Goal: Information Seeking & Learning: Learn about a topic

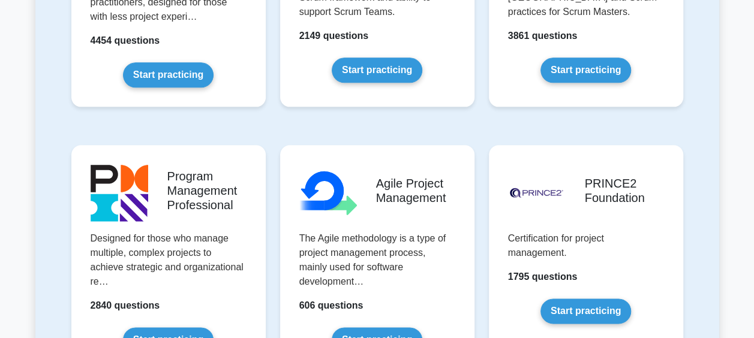
scroll to position [779, 0]
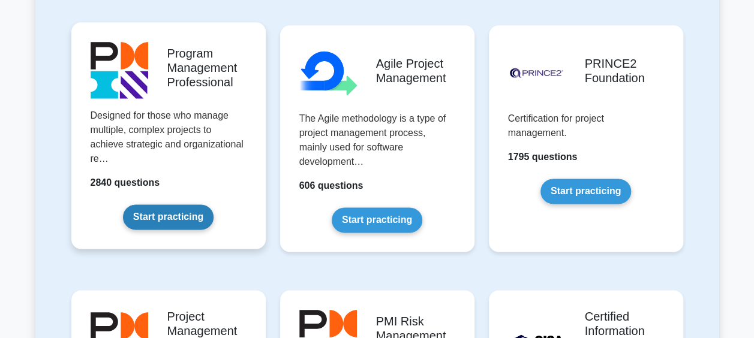
click at [188, 217] on link "Start practicing" at bounding box center [168, 216] width 91 height 25
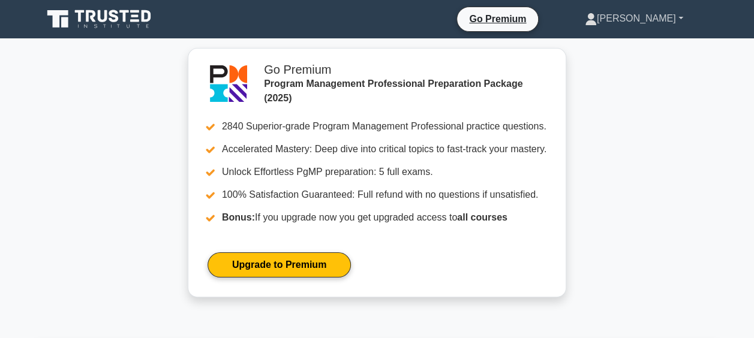
click at [659, 20] on link "[PERSON_NAME]" at bounding box center [634, 19] width 156 height 24
click at [619, 39] on link "Profile" at bounding box center [603, 46] width 95 height 19
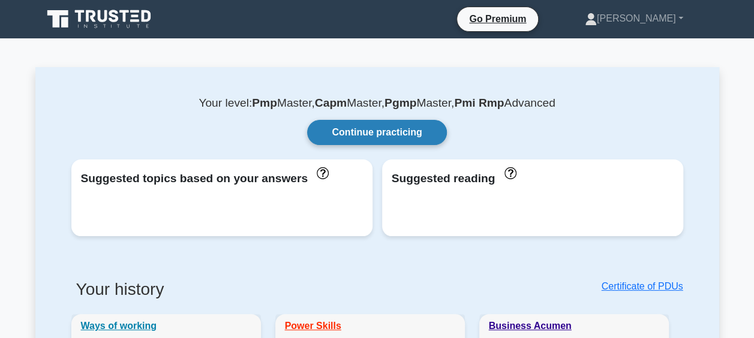
click at [375, 128] on link "Continue practicing" at bounding box center [376, 132] width 139 height 25
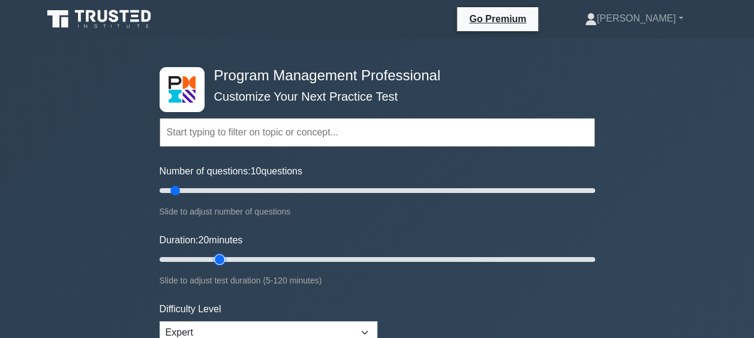
drag, startPoint x: 183, startPoint y: 255, endPoint x: 228, endPoint y: 255, distance: 45.0
type input "20"
click at [228, 255] on input "Duration: 20 minutes" at bounding box center [376, 259] width 435 height 14
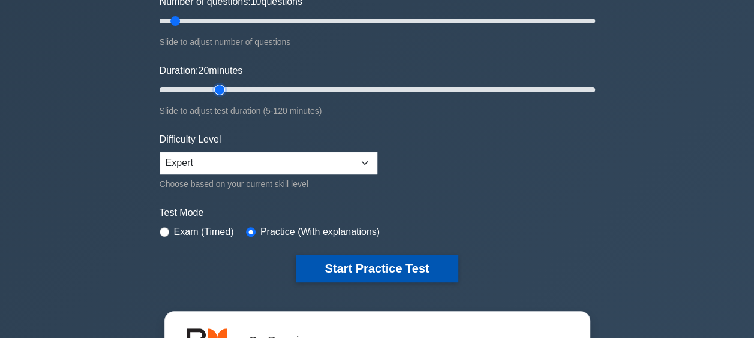
scroll to position [240, 0]
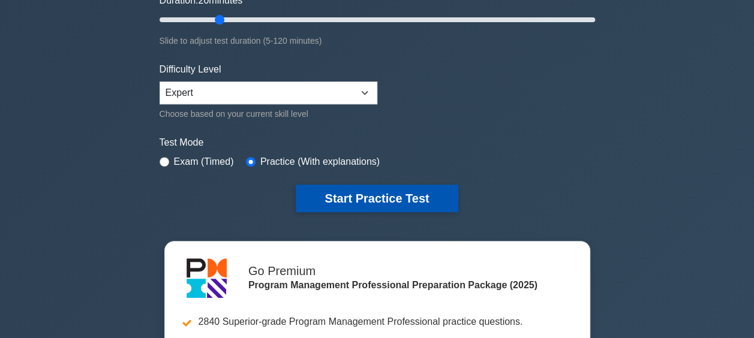
click at [377, 189] on button "Start Practice Test" at bounding box center [377, 199] width 162 height 28
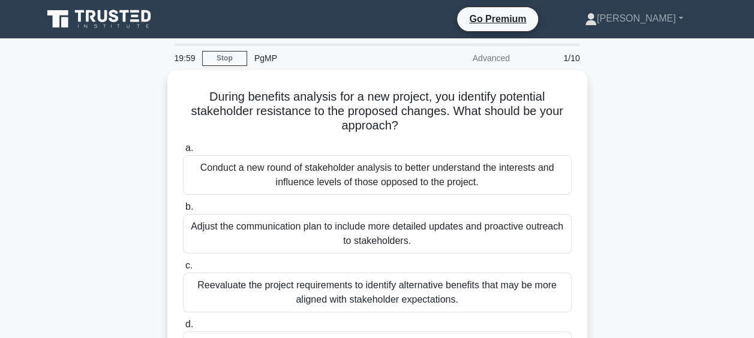
scroll to position [60, 0]
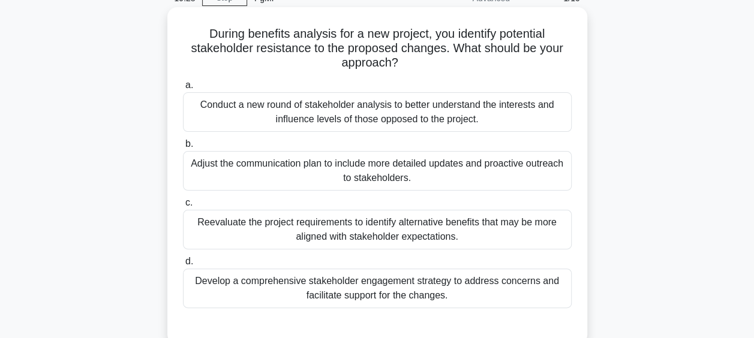
click at [417, 284] on div "Develop a comprehensive stakeholder engagement strategy to address concerns and…" at bounding box center [377, 289] width 388 height 40
click at [183, 266] on input "d. Develop a comprehensive stakeholder engagement strategy to address concerns …" at bounding box center [183, 262] width 0 height 8
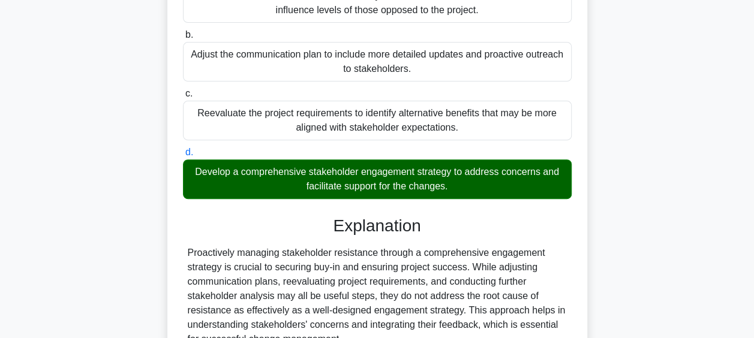
scroll to position [309, 0]
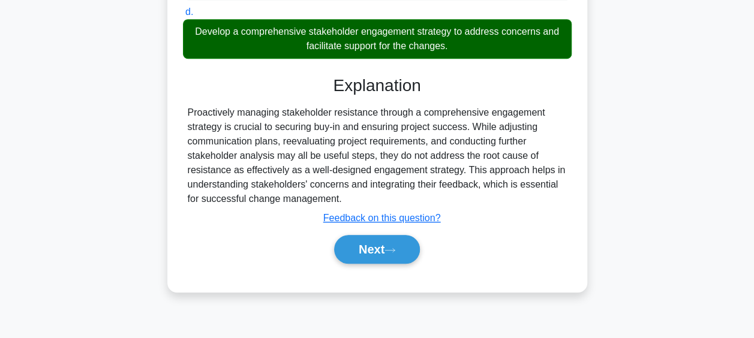
click at [398, 264] on div "Next" at bounding box center [377, 249] width 388 height 38
click at [391, 247] on icon at bounding box center [389, 250] width 11 height 7
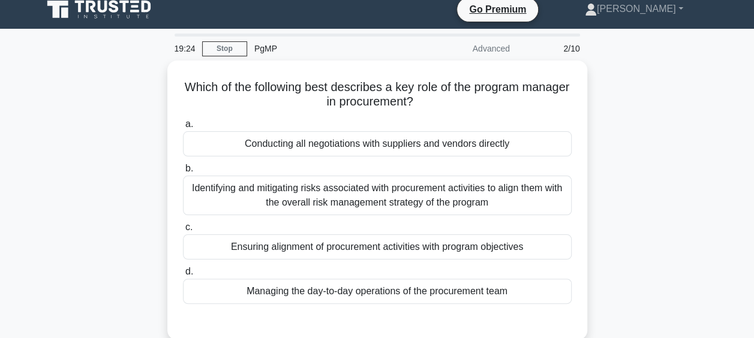
scroll to position [70, 0]
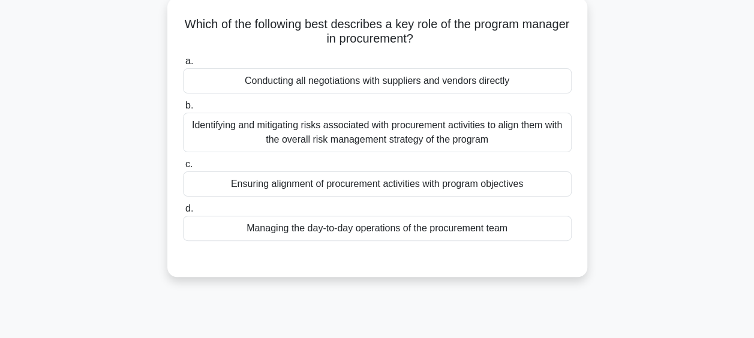
click at [410, 185] on div "Ensuring alignment of procurement activities with program objectives" at bounding box center [377, 183] width 388 height 25
click at [183, 168] on input "c. Ensuring alignment of procurement activities with program objectives" at bounding box center [183, 165] width 0 height 8
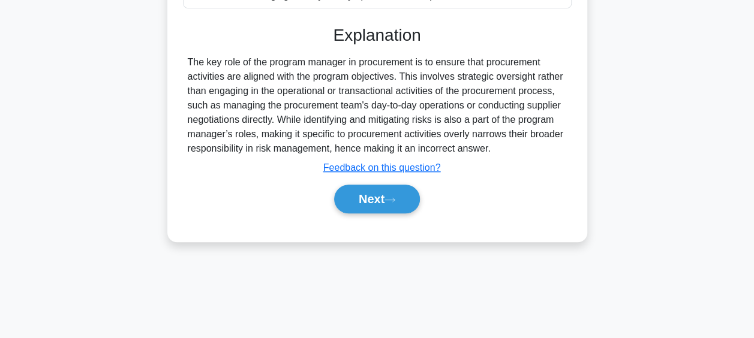
scroll to position [309, 0]
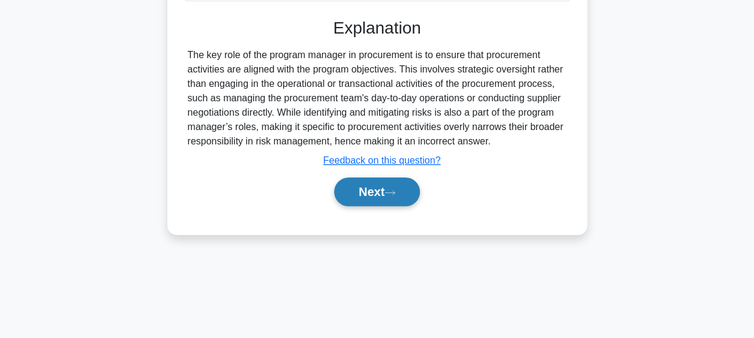
click at [399, 182] on button "Next" at bounding box center [377, 191] width 86 height 29
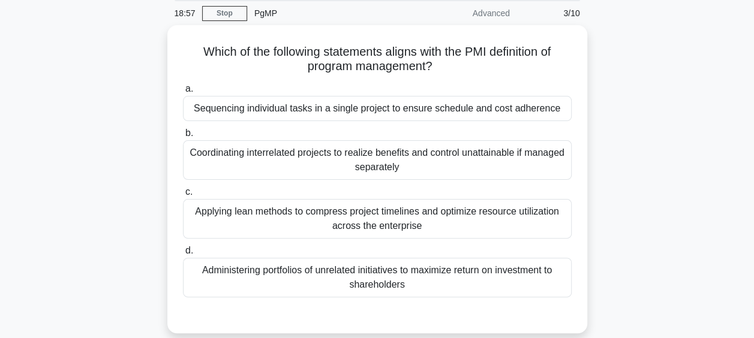
scroll to position [47, 0]
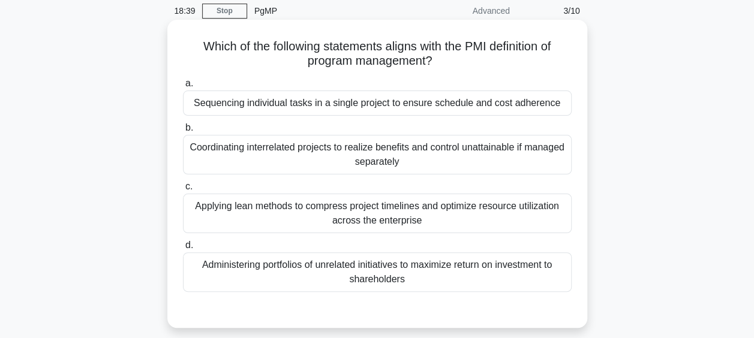
click at [359, 161] on div "Coordinating interrelated projects to realize benefits and control unattainable…" at bounding box center [377, 155] width 388 height 40
click at [183, 132] on input "b. Coordinating interrelated projects to realize benefits and control unattaina…" at bounding box center [183, 128] width 0 height 8
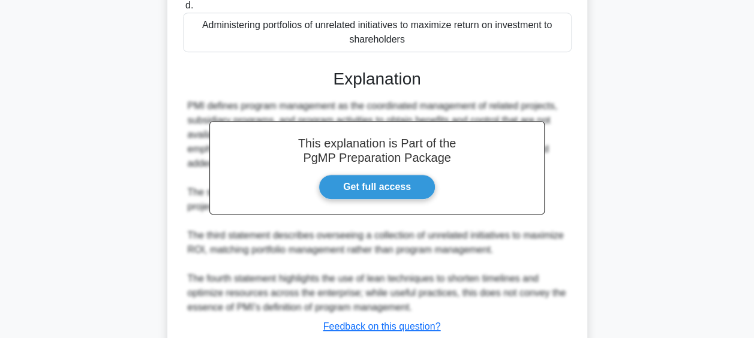
scroll to position [371, 0]
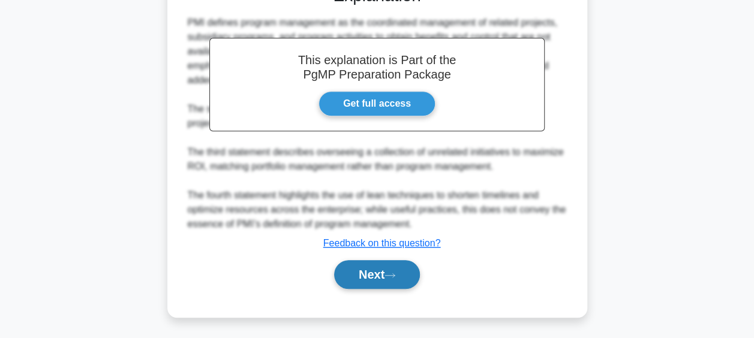
click at [392, 275] on icon at bounding box center [389, 275] width 11 height 7
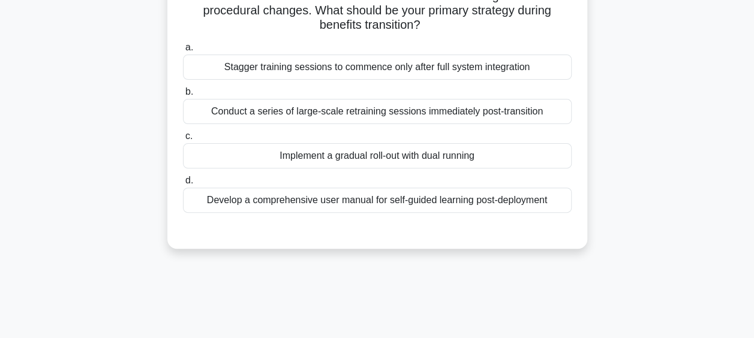
scroll to position [70, 0]
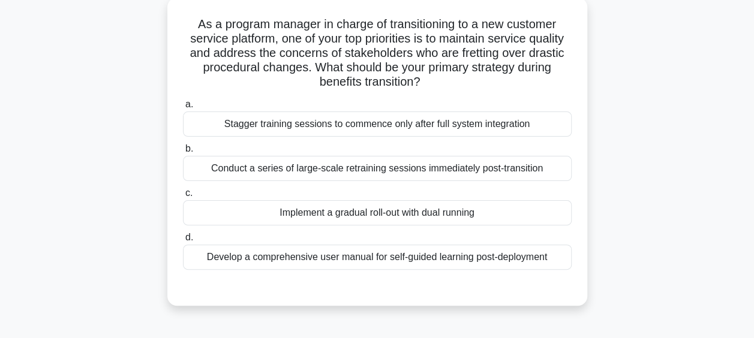
click at [421, 211] on div "Implement a gradual roll-out with dual running" at bounding box center [377, 212] width 388 height 25
click at [183, 197] on input "c. Implement a gradual roll-out with dual running" at bounding box center [183, 193] width 0 height 8
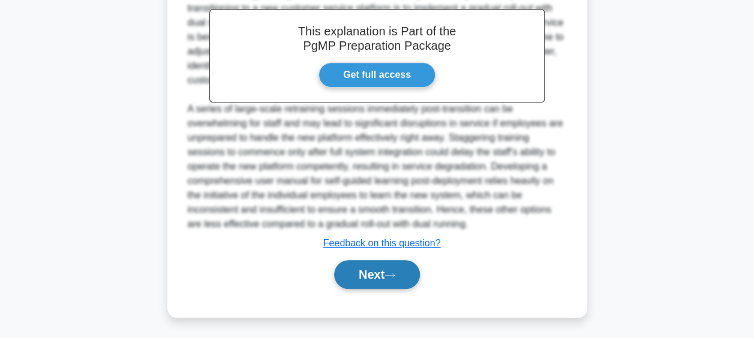
click at [391, 282] on button "Next" at bounding box center [377, 274] width 86 height 29
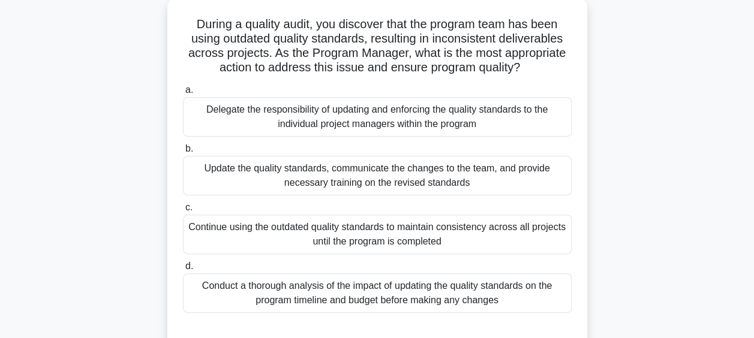
click at [362, 168] on div "Update the quality standards, communicate the changes to the team, and provide …" at bounding box center [377, 176] width 388 height 40
click at [183, 153] on input "b. Update the quality standards, communicate the changes to the team, and provi…" at bounding box center [183, 149] width 0 height 8
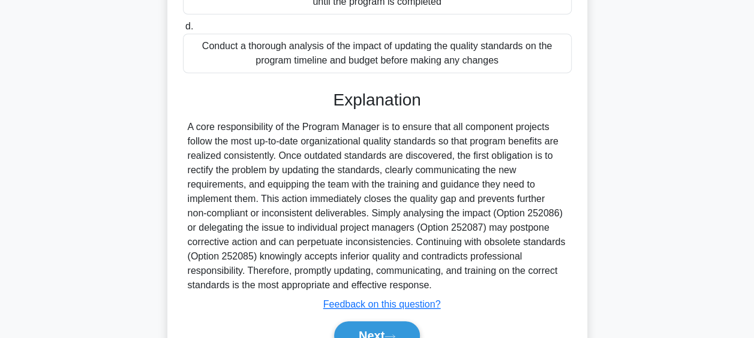
scroll to position [371, 0]
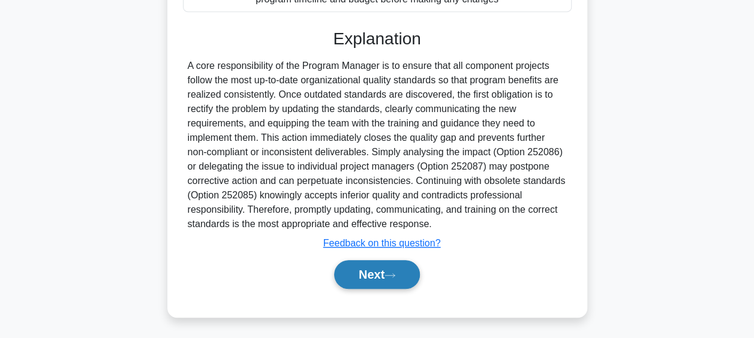
click at [363, 280] on button "Next" at bounding box center [377, 274] width 86 height 29
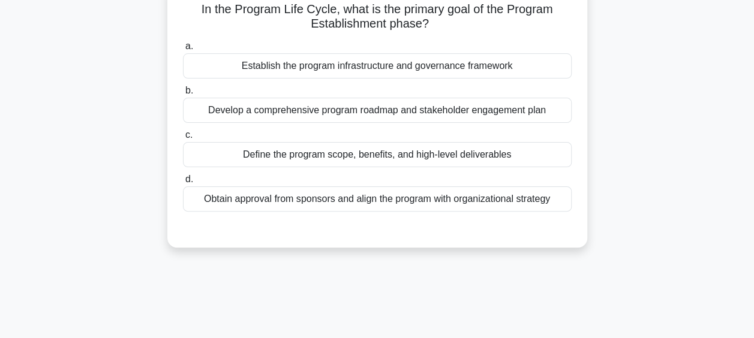
scroll to position [70, 0]
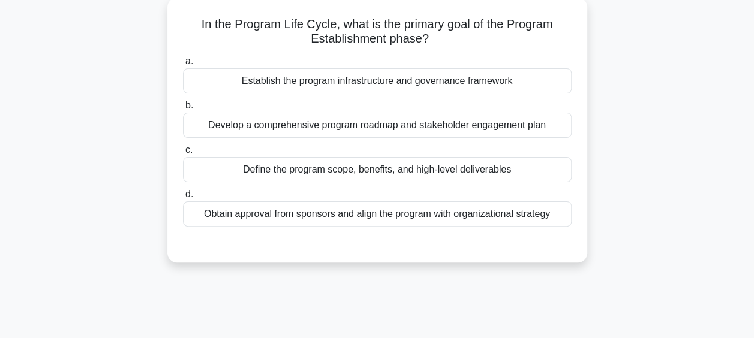
click at [393, 79] on div "Establish the program infrastructure and governance framework" at bounding box center [377, 80] width 388 height 25
click at [183, 65] on input "a. Establish the program infrastructure and governance framework" at bounding box center [183, 62] width 0 height 8
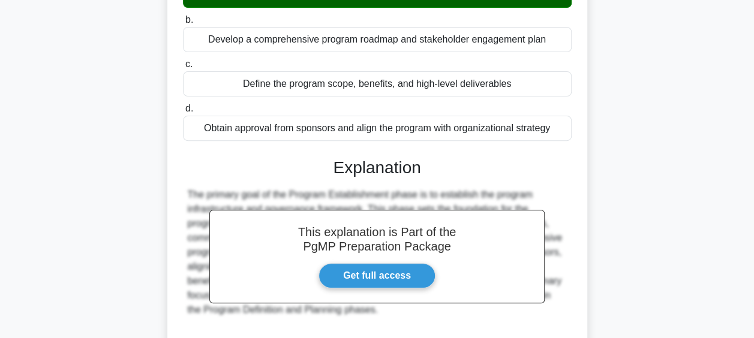
scroll to position [309, 0]
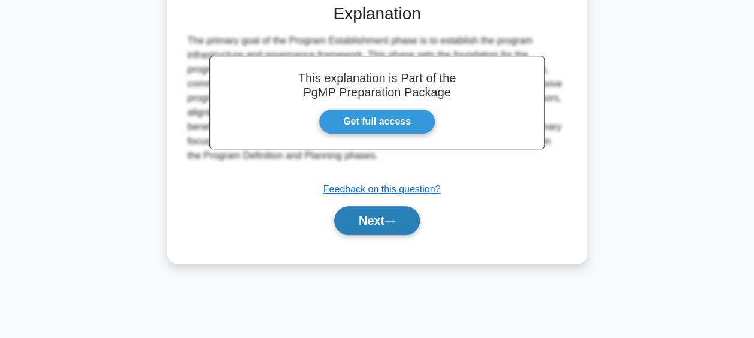
click at [380, 224] on button "Next" at bounding box center [377, 220] width 86 height 29
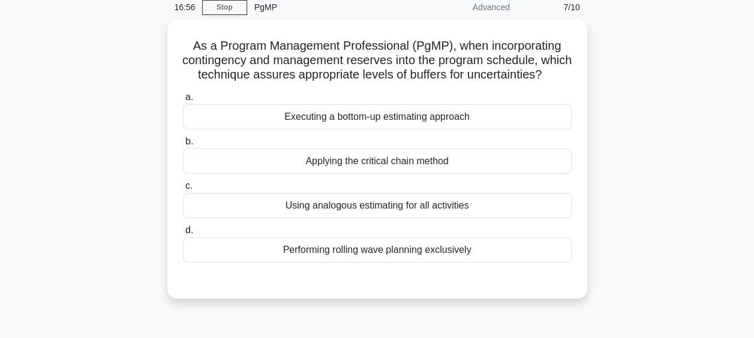
scroll to position [70, 0]
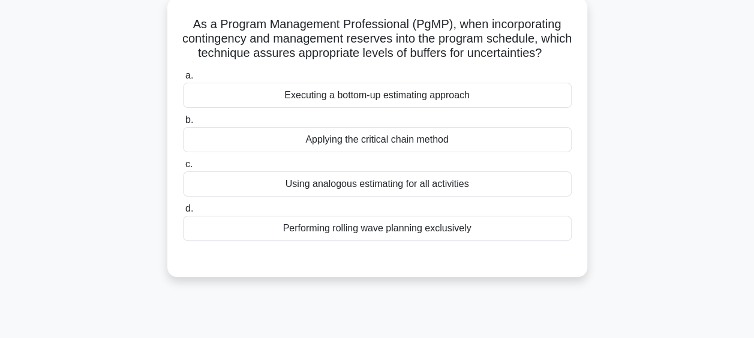
click at [351, 108] on div "Executing a bottom-up estimating approach" at bounding box center [377, 95] width 388 height 25
click at [183, 80] on input "a. Executing a bottom-up estimating approach" at bounding box center [183, 76] width 0 height 8
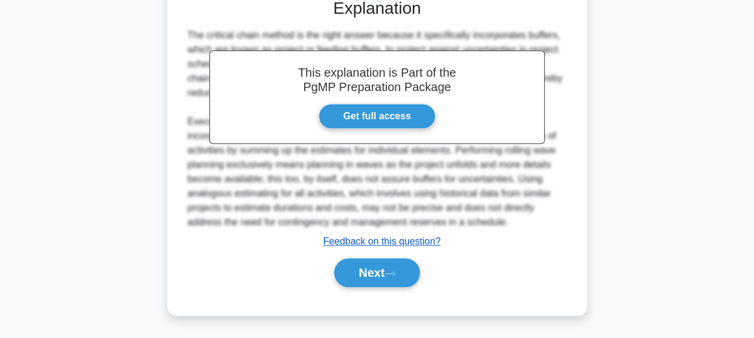
scroll to position [344, 0]
click at [378, 284] on button "Next" at bounding box center [377, 272] width 86 height 29
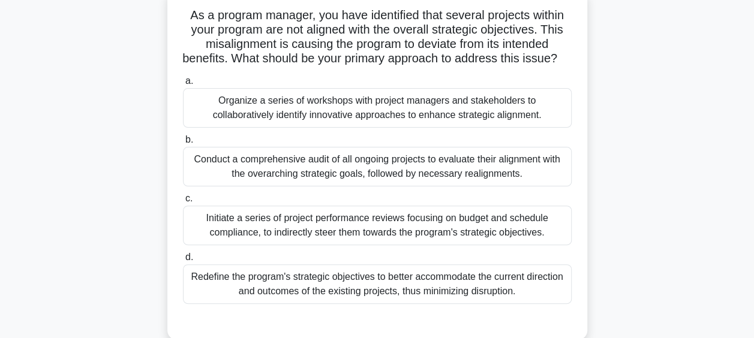
scroll to position [82, 0]
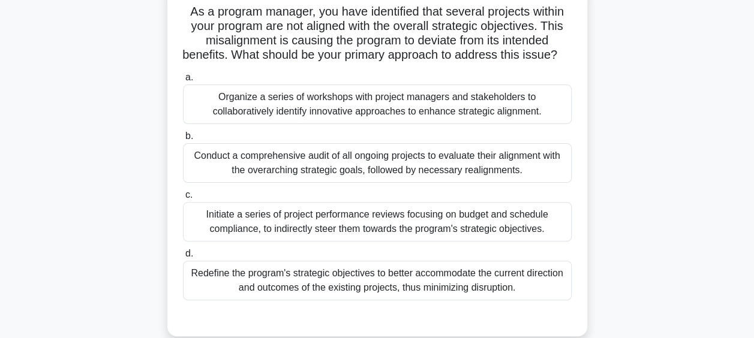
click at [538, 183] on div "Conduct a comprehensive audit of all ongoing projects to evaluate their alignme…" at bounding box center [377, 163] width 388 height 40
click at [183, 140] on input "b. Conduct a comprehensive audit of all ongoing projects to evaluate their alig…" at bounding box center [183, 136] width 0 height 8
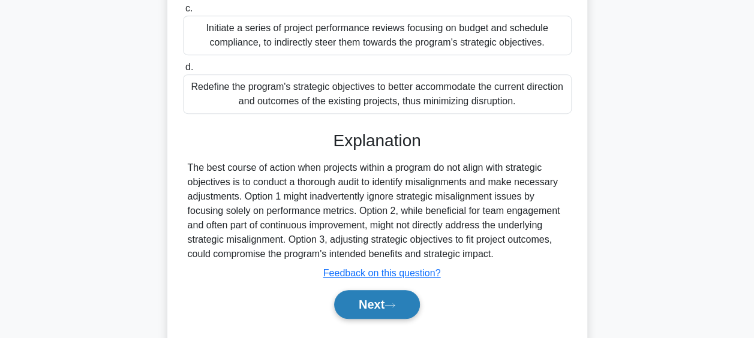
scroll to position [313, 0]
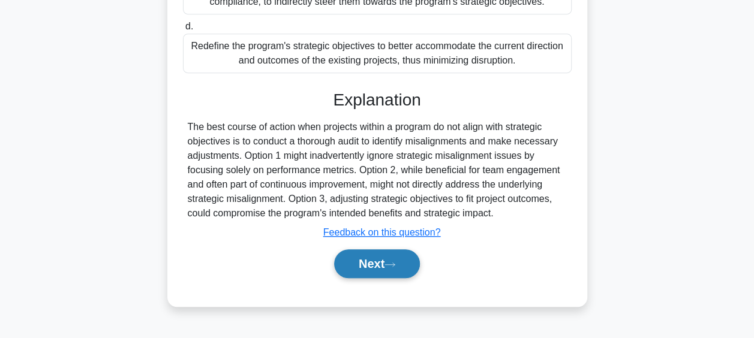
click at [366, 278] on button "Next" at bounding box center [377, 263] width 86 height 29
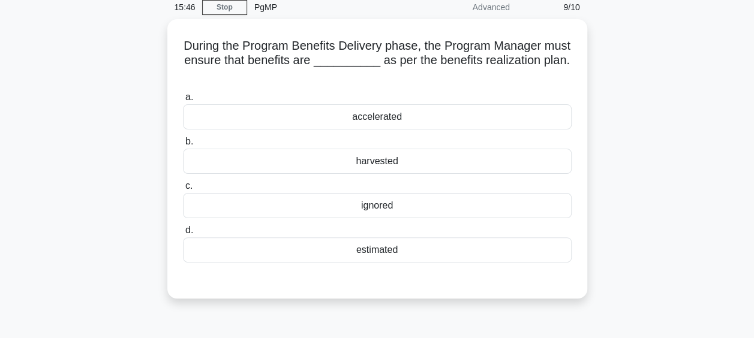
scroll to position [70, 0]
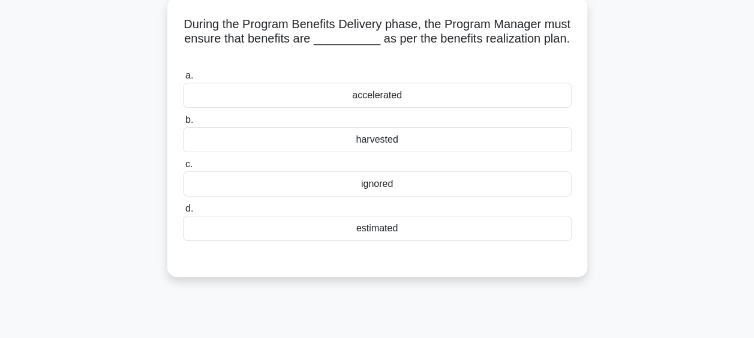
click at [411, 142] on div "harvested" at bounding box center [377, 139] width 388 height 25
click at [183, 124] on input "b. harvested" at bounding box center [183, 120] width 0 height 8
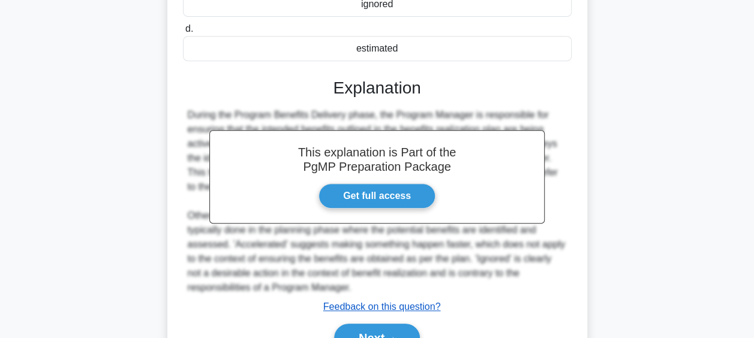
scroll to position [313, 0]
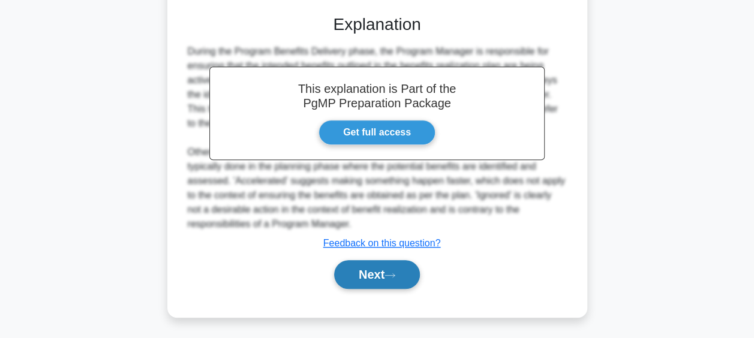
click at [386, 275] on button "Next" at bounding box center [377, 274] width 86 height 29
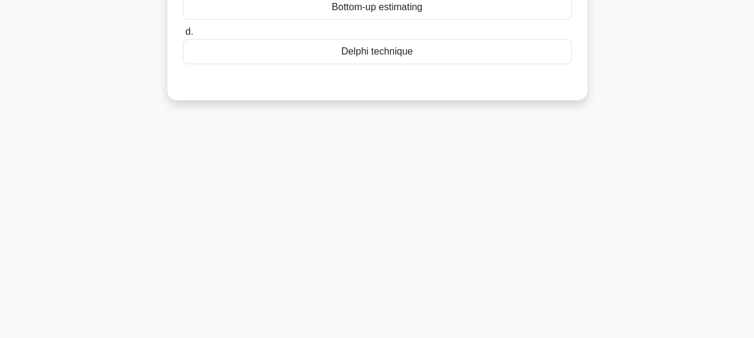
scroll to position [70, 0]
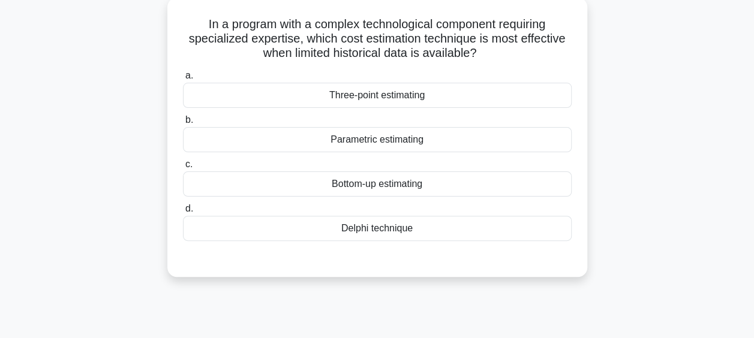
click at [384, 182] on div "Bottom-up estimating" at bounding box center [377, 183] width 388 height 25
click at [183, 168] on input "c. Bottom-up estimating" at bounding box center [183, 165] width 0 height 8
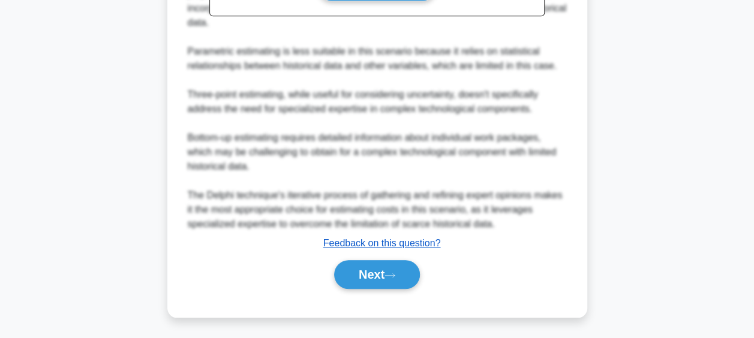
scroll to position [459, 0]
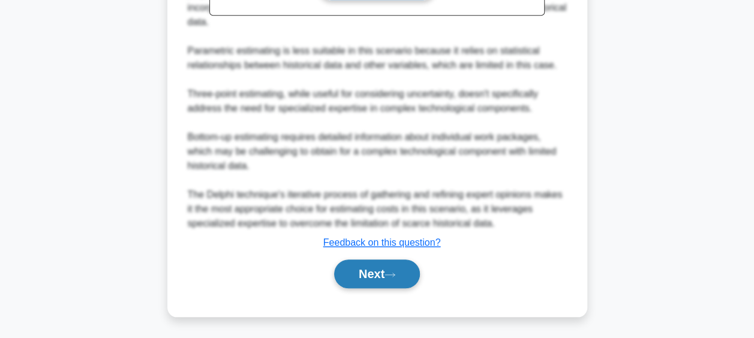
click at [382, 261] on button "Next" at bounding box center [377, 274] width 86 height 29
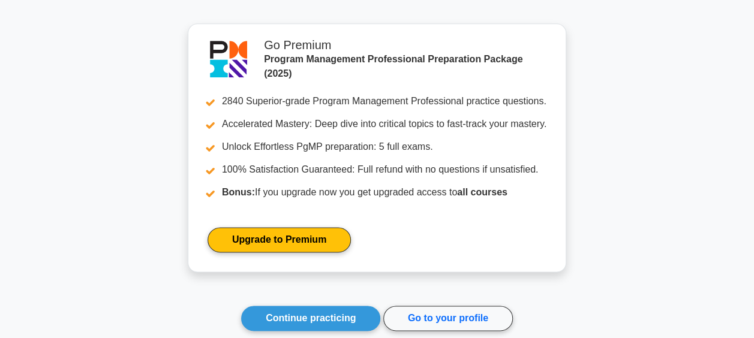
scroll to position [3119, 0]
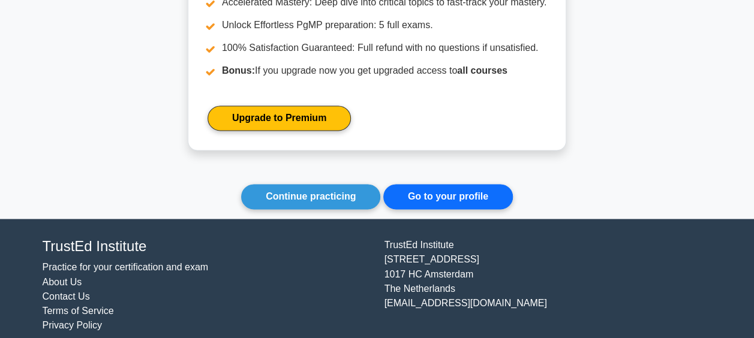
click at [438, 184] on link "Go to your profile" at bounding box center [447, 196] width 129 height 25
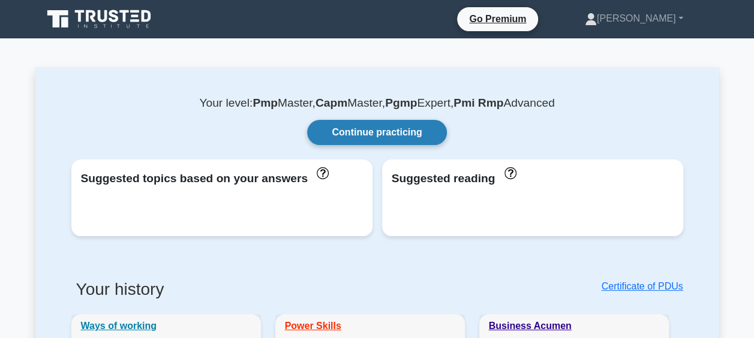
click at [359, 128] on link "Continue practicing" at bounding box center [376, 132] width 139 height 25
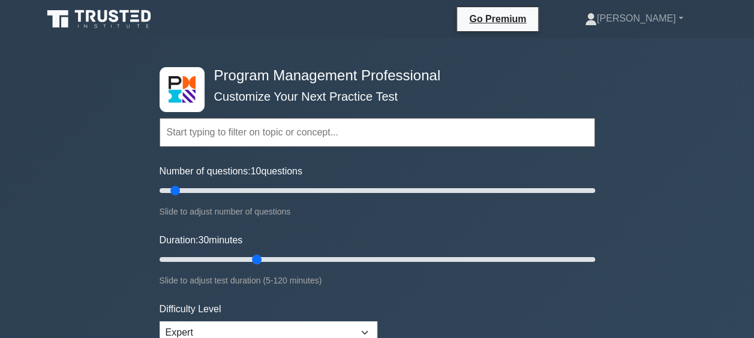
drag, startPoint x: 183, startPoint y: 257, endPoint x: 253, endPoint y: 266, distance: 70.1
type input "30"
click at [253, 266] on input "Duration: 30 minutes" at bounding box center [376, 259] width 435 height 14
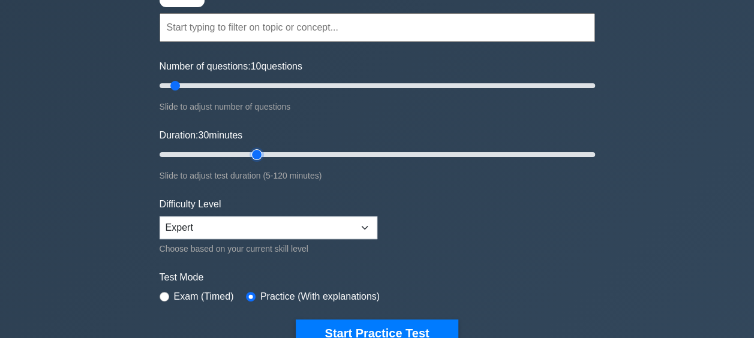
scroll to position [180, 0]
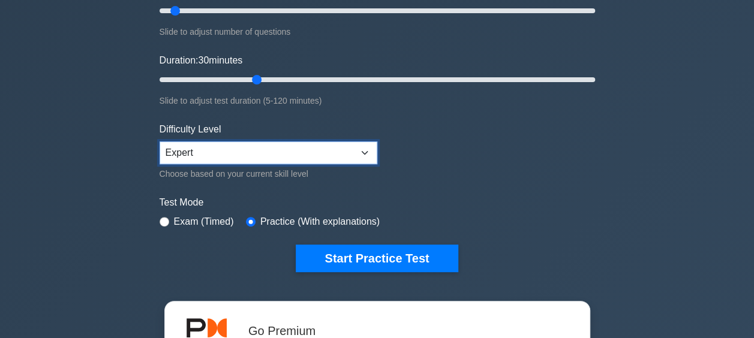
click at [289, 160] on select "Beginner Intermediate Expert" at bounding box center [268, 152] width 218 height 23
select select "intermediate"
click at [159, 141] on select "Beginner Intermediate Expert" at bounding box center [268, 152] width 218 height 23
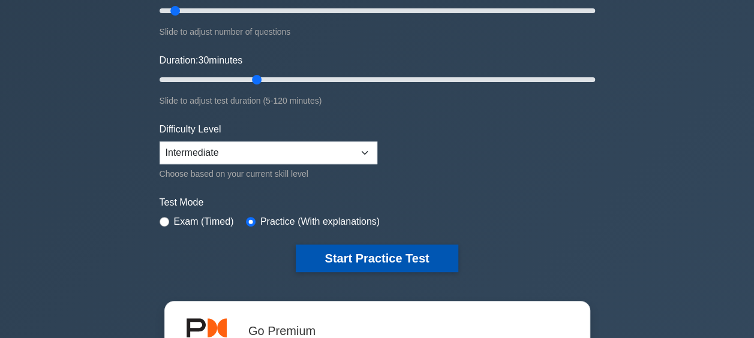
click at [362, 254] on button "Start Practice Test" at bounding box center [377, 259] width 162 height 28
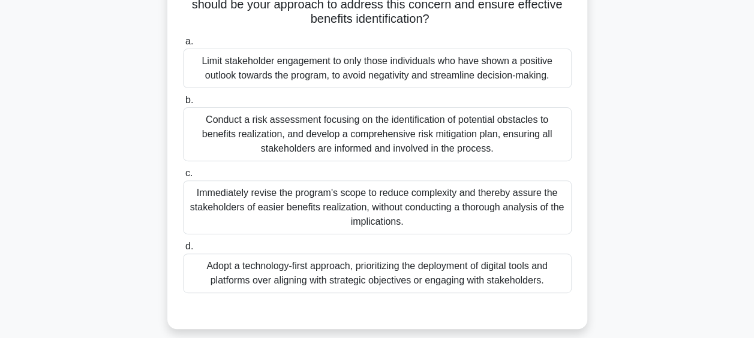
scroll to position [180, 0]
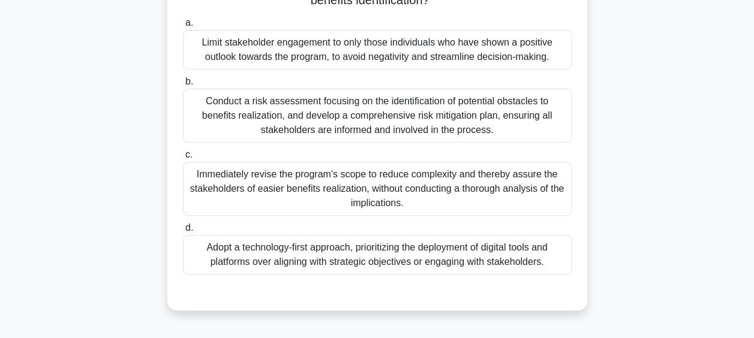
click at [297, 116] on div "Conduct a risk assessment focusing on the identification of potential obstacles…" at bounding box center [377, 116] width 388 height 54
click at [183, 86] on input "b. Conduct a risk assessment focusing on the identification of potential obstac…" at bounding box center [183, 82] width 0 height 8
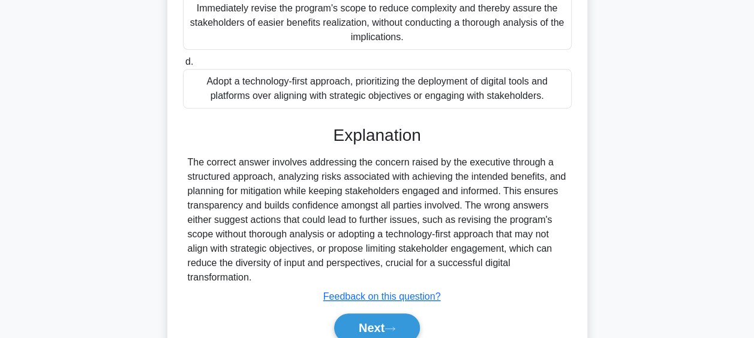
scroll to position [399, 0]
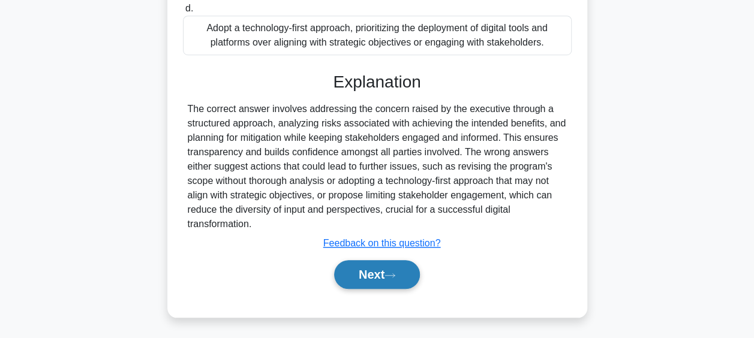
click at [399, 265] on button "Next" at bounding box center [377, 274] width 86 height 29
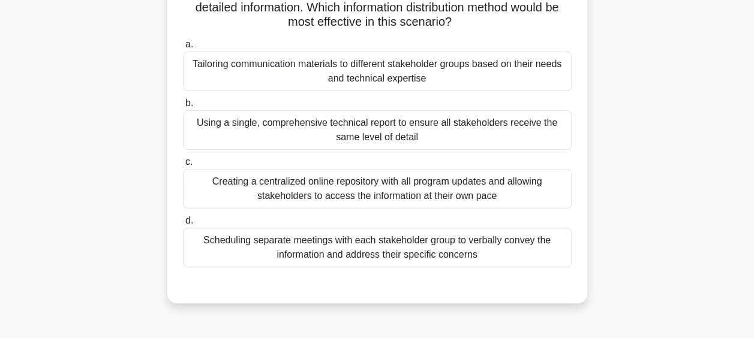
scroll to position [70, 0]
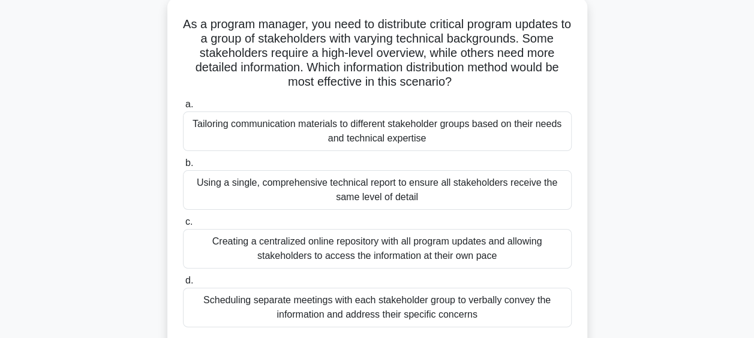
click at [267, 140] on div "Tailoring communication materials to different stakeholder groups based on thei…" at bounding box center [377, 132] width 388 height 40
click at [183, 109] on input "a. Tailoring communication materials to different stakeholder groups based on t…" at bounding box center [183, 105] width 0 height 8
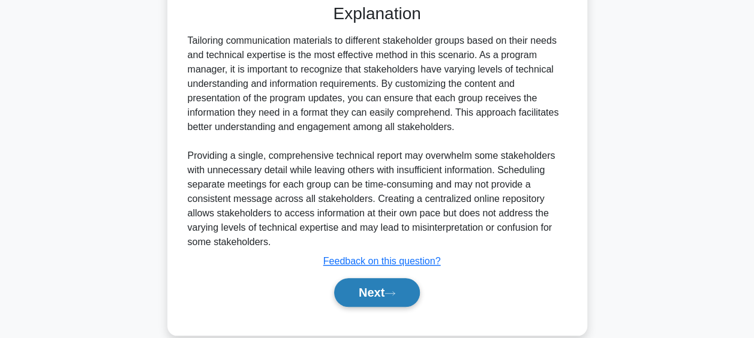
scroll to position [428, 0]
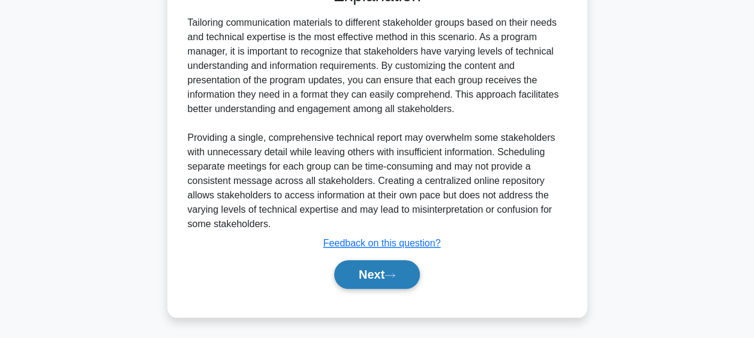
click at [354, 273] on button "Next" at bounding box center [377, 274] width 86 height 29
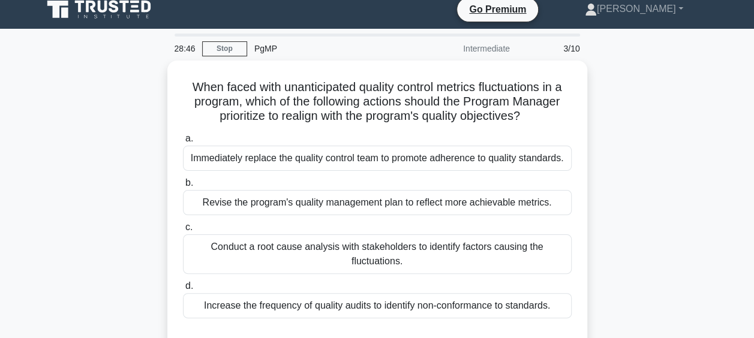
scroll to position [70, 0]
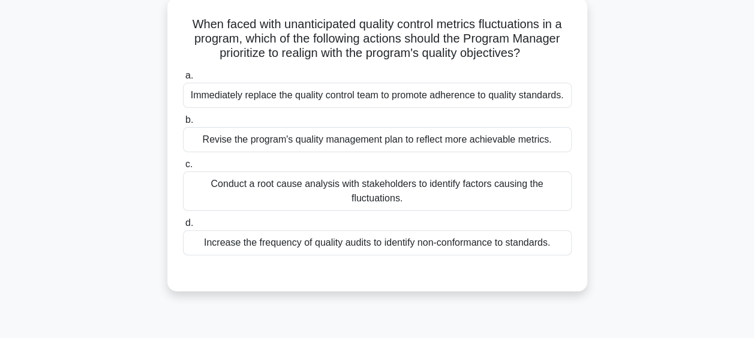
click at [252, 195] on div "Conduct a root cause analysis with stakeholders to identify factors causing the…" at bounding box center [377, 191] width 388 height 40
click at [183, 168] on input "c. Conduct a root cause analysis with stakeholders to identify factors causing …" at bounding box center [183, 165] width 0 height 8
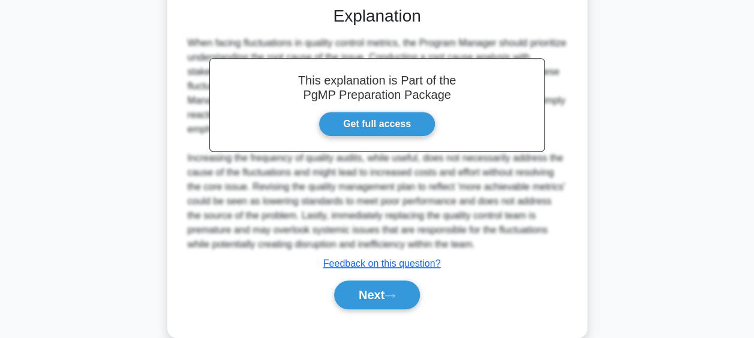
scroll to position [356, 0]
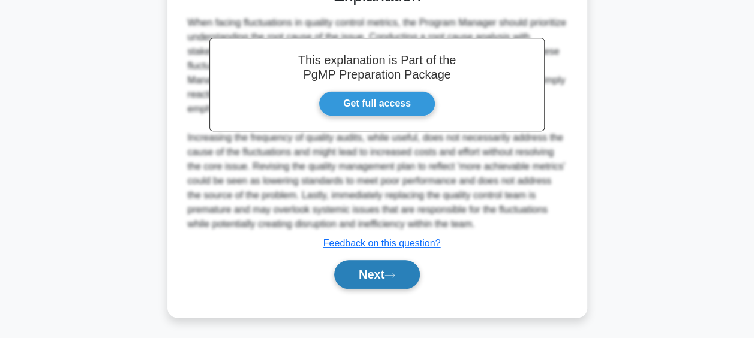
click at [345, 273] on button "Next" at bounding box center [377, 274] width 86 height 29
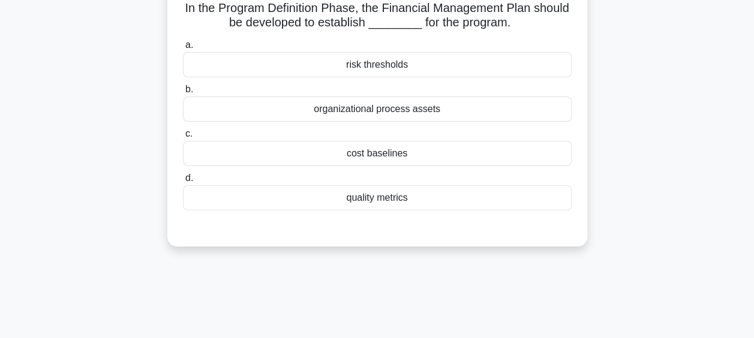
scroll to position [70, 0]
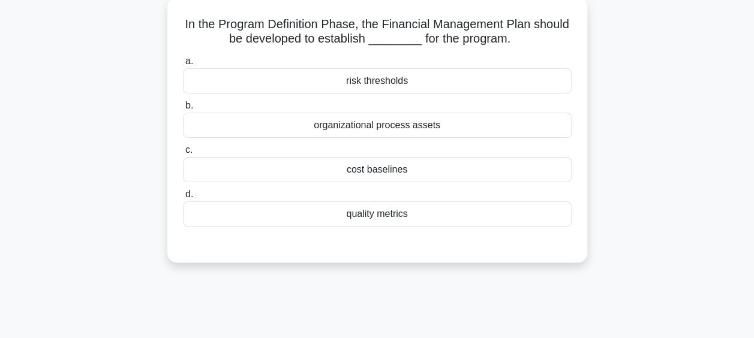
click at [377, 170] on div "cost baselines" at bounding box center [377, 169] width 388 height 25
click at [183, 154] on input "c. cost baselines" at bounding box center [183, 150] width 0 height 8
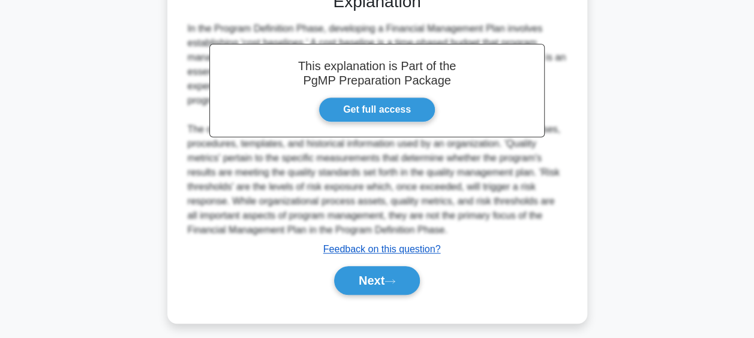
scroll to position [327, 0]
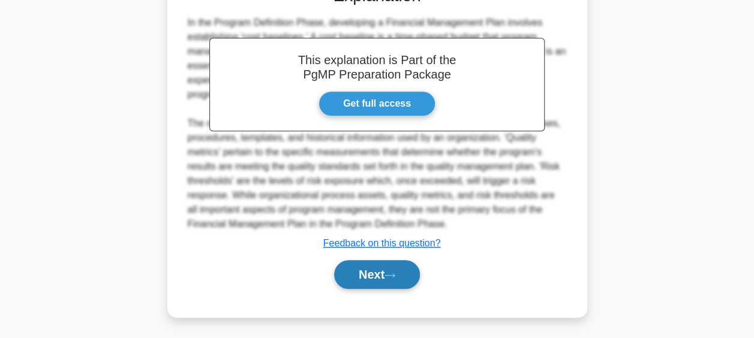
click at [396, 263] on button "Next" at bounding box center [377, 274] width 86 height 29
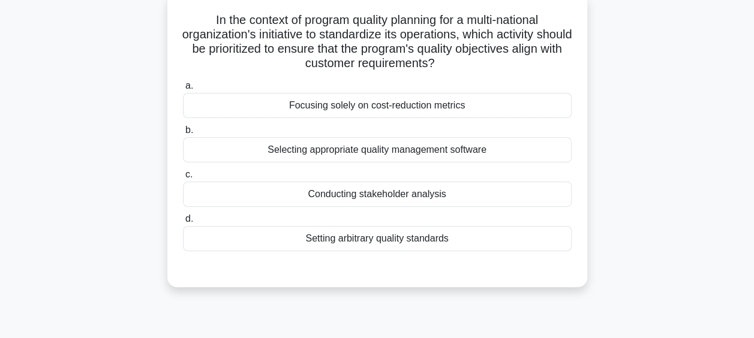
scroll to position [70, 0]
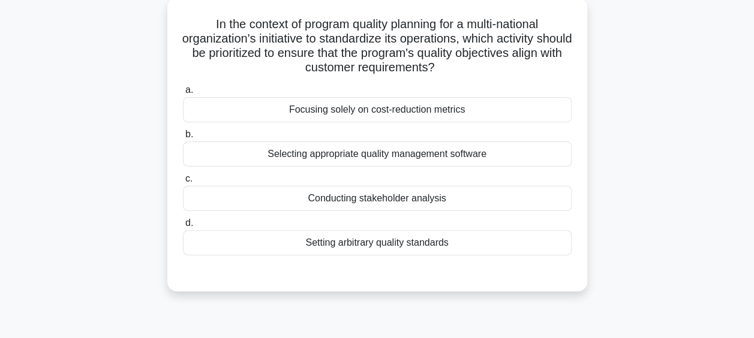
click at [379, 155] on div "Selecting appropriate quality management software" at bounding box center [377, 153] width 388 height 25
click at [183, 138] on input "b. Selecting appropriate quality management software" at bounding box center [183, 135] width 0 height 8
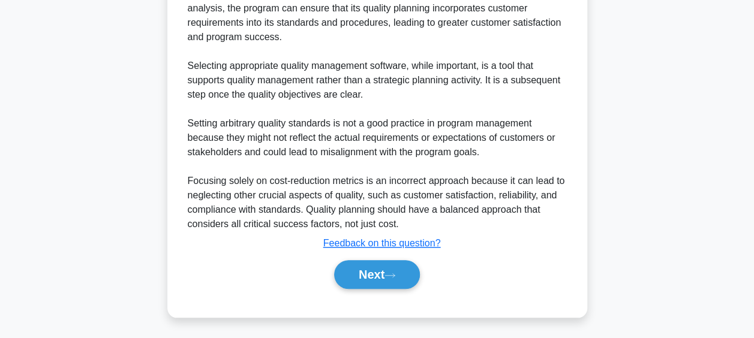
scroll to position [430, 0]
click at [393, 276] on icon at bounding box center [389, 275] width 11 height 7
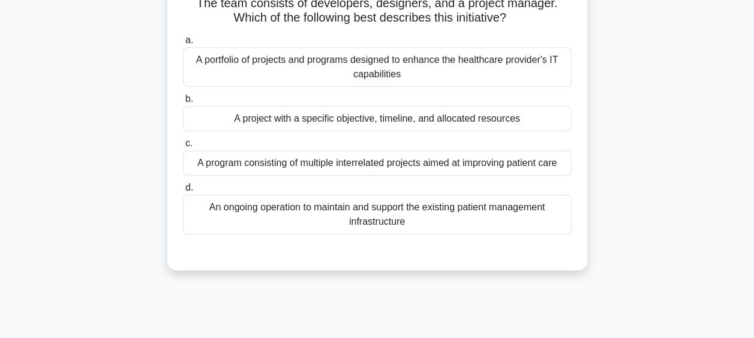
scroll to position [70, 0]
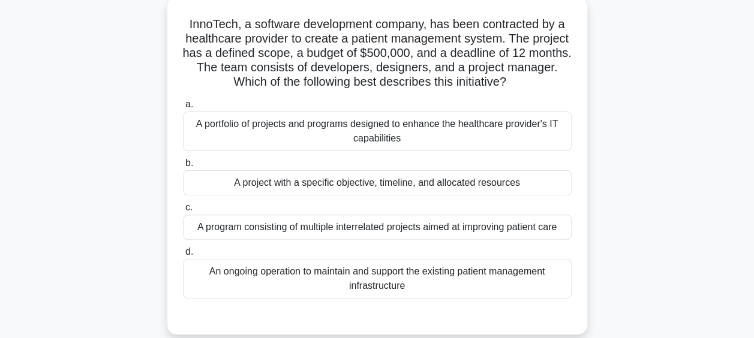
click at [419, 188] on div "A project with a specific objective, timeline, and allocated resources" at bounding box center [377, 182] width 388 height 25
click at [183, 167] on input "b. A project with a specific objective, timeline, and allocated resources" at bounding box center [183, 163] width 0 height 8
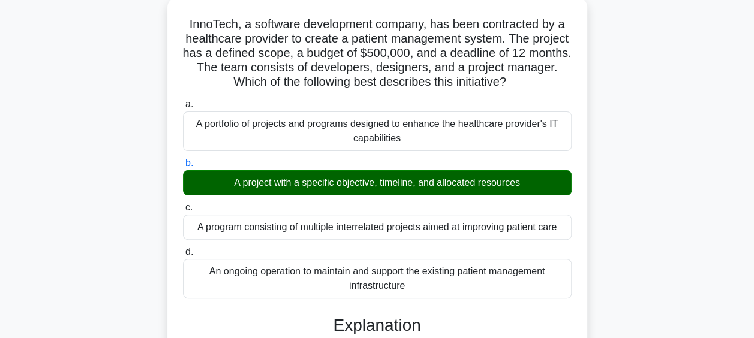
scroll to position [327, 0]
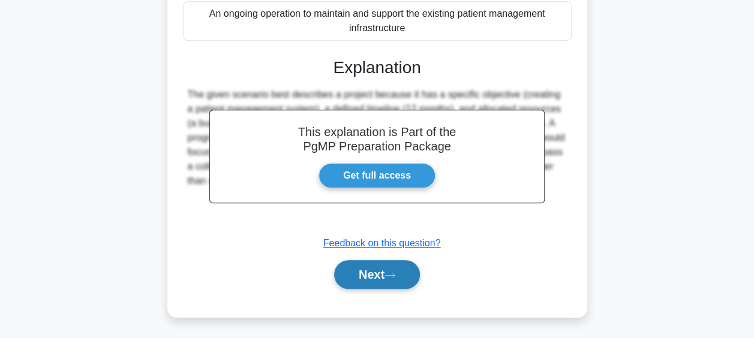
click at [391, 282] on button "Next" at bounding box center [377, 274] width 86 height 29
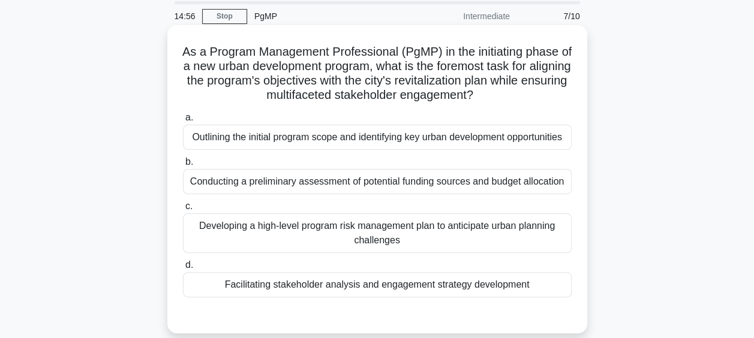
scroll to position [60, 0]
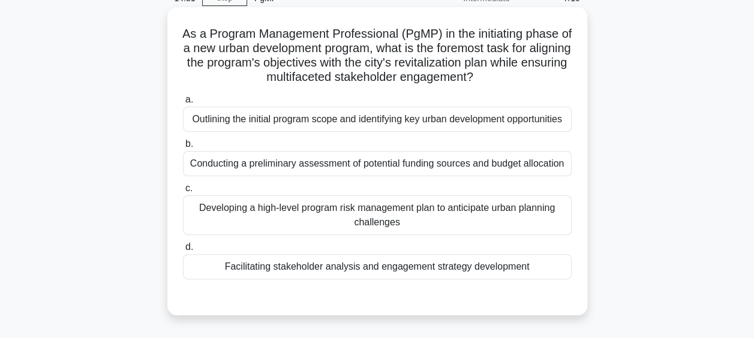
click at [440, 271] on div "Facilitating stakeholder analysis and engagement strategy development" at bounding box center [377, 266] width 388 height 25
click at [183, 251] on input "d. Facilitating stakeholder analysis and engagement strategy development" at bounding box center [183, 247] width 0 height 8
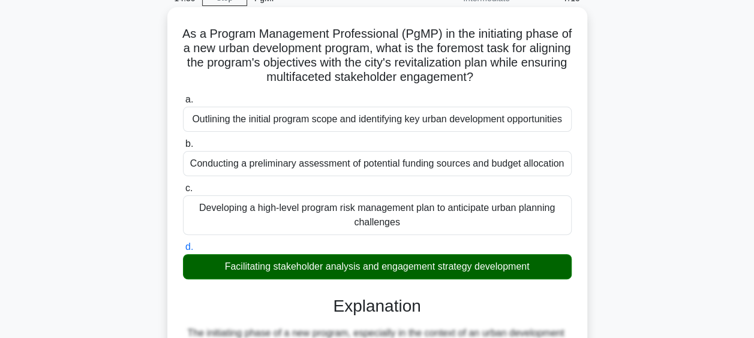
scroll to position [360, 0]
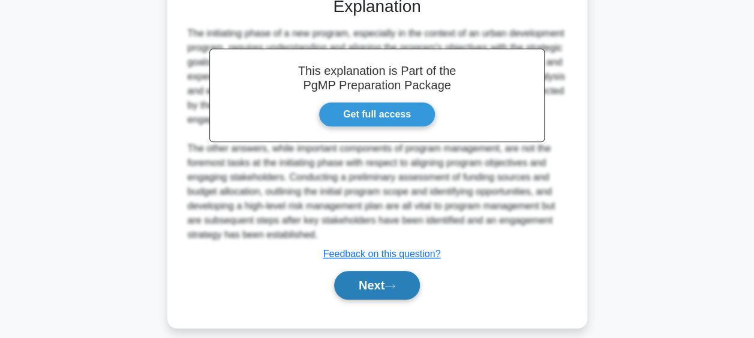
click at [403, 284] on button "Next" at bounding box center [377, 285] width 86 height 29
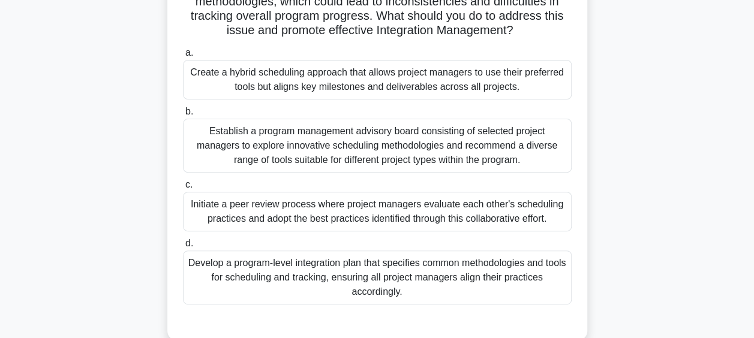
scroll to position [154, 0]
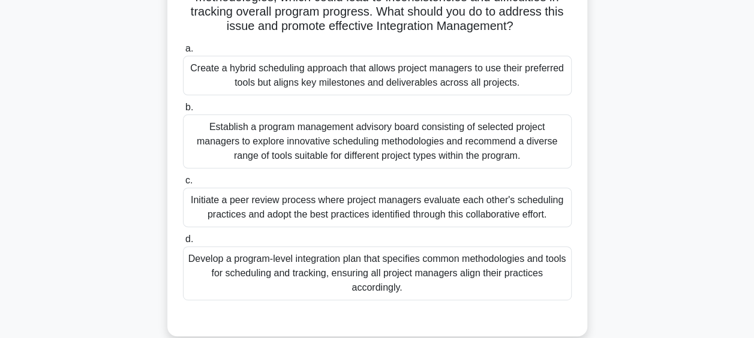
click at [385, 278] on div "Develop a program-level integration plan that specifies common methodologies an…" at bounding box center [377, 273] width 388 height 54
click at [183, 243] on input "d. Develop a program-level integration plan that specifies common methodologies…" at bounding box center [183, 240] width 0 height 8
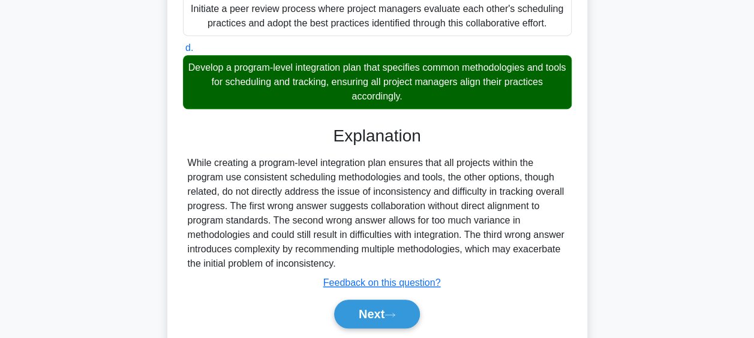
scroll to position [385, 0]
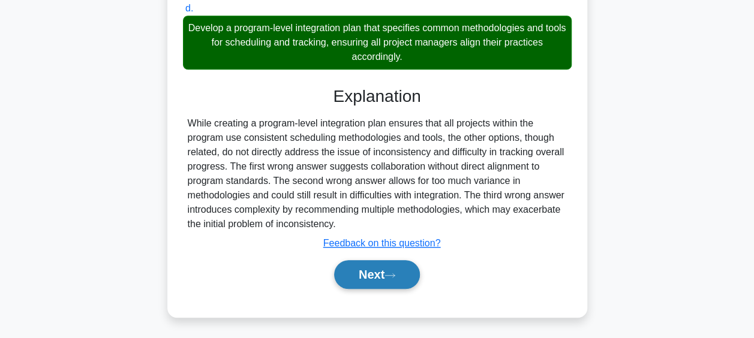
click at [384, 271] on button "Next" at bounding box center [377, 274] width 86 height 29
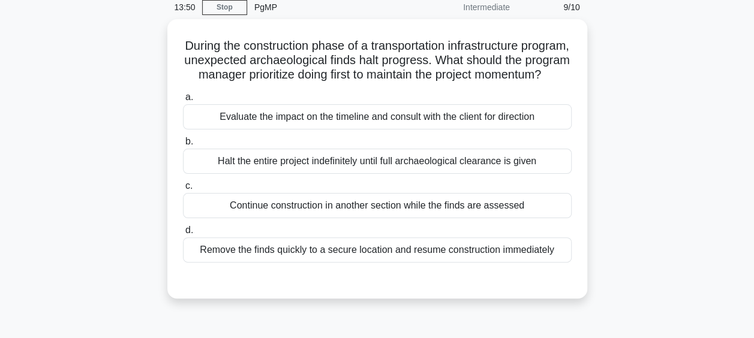
scroll to position [70, 0]
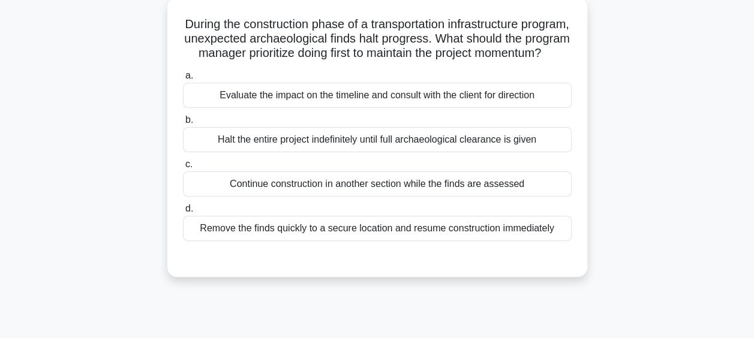
click at [379, 108] on div "Evaluate the impact on the timeline and consult with the client for direction" at bounding box center [377, 95] width 388 height 25
click at [183, 80] on input "a. Evaluate the impact on the timeline and consult with the client for direction" at bounding box center [183, 76] width 0 height 8
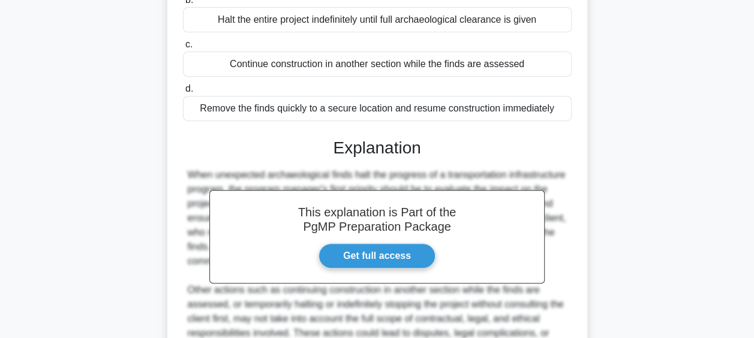
scroll to position [369, 0]
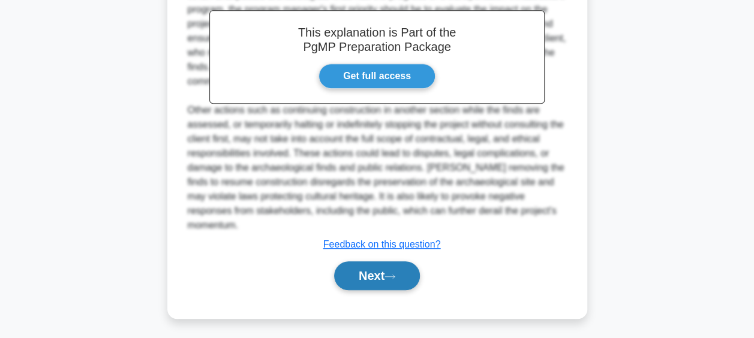
click at [381, 279] on button "Next" at bounding box center [377, 275] width 86 height 29
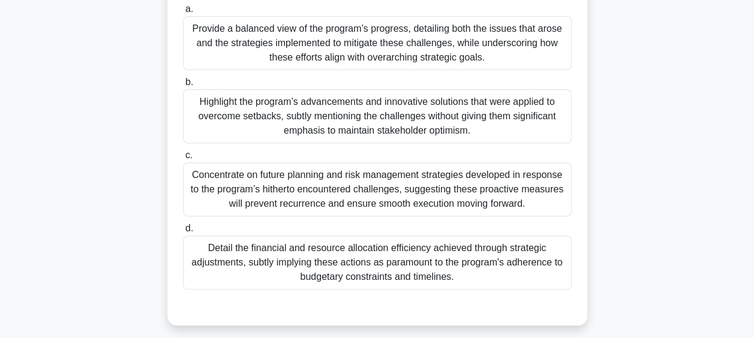
scroll to position [197, 0]
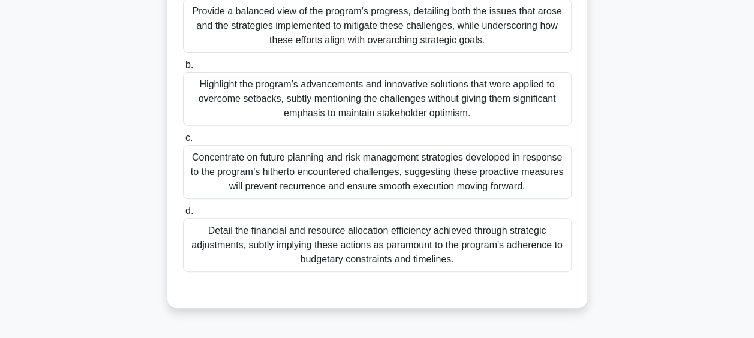
click at [484, 233] on div "Detail the financial and resource allocation efficiency achieved through strate…" at bounding box center [377, 245] width 388 height 54
click at [183, 215] on input "d. Detail the financial and resource allocation efficiency achieved through str…" at bounding box center [183, 211] width 0 height 8
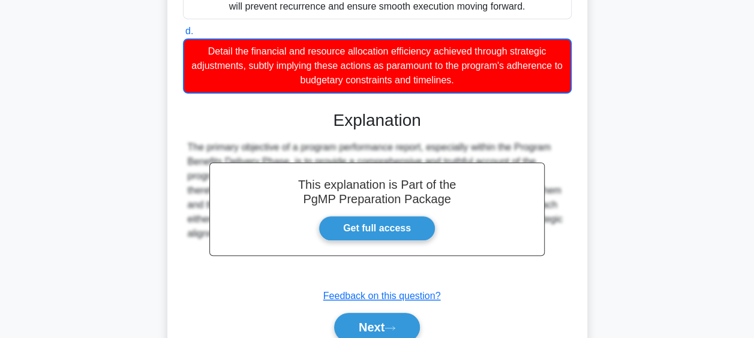
scroll to position [430, 0]
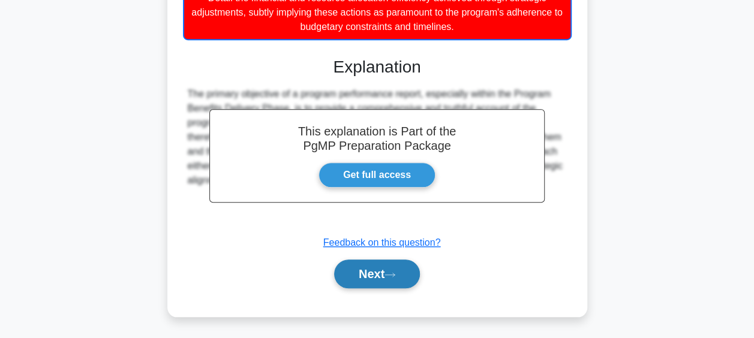
click at [392, 267] on button "Next" at bounding box center [377, 274] width 86 height 29
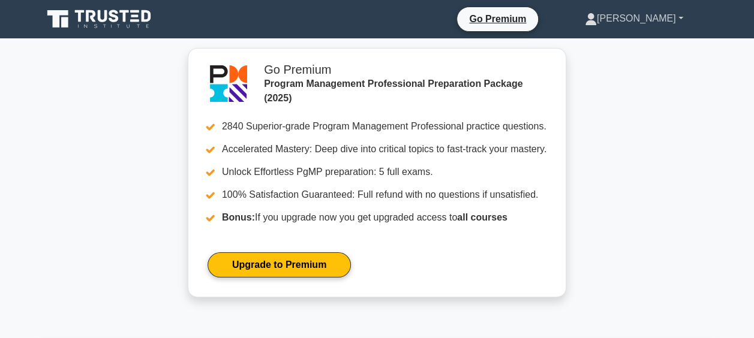
click at [670, 16] on link "[PERSON_NAME]" at bounding box center [634, 19] width 156 height 24
click at [619, 47] on link "Profile" at bounding box center [603, 46] width 95 height 19
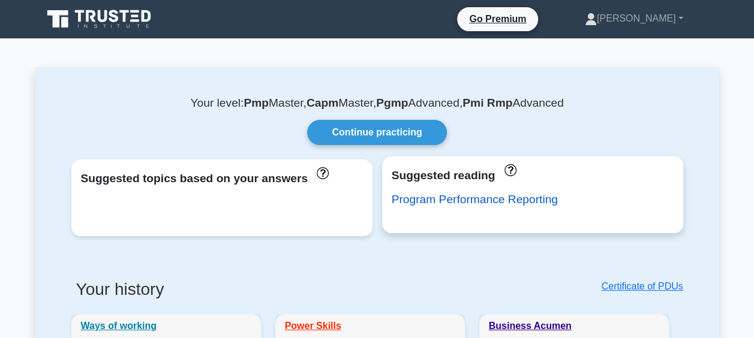
click at [469, 203] on link "Program Performance Reporting" at bounding box center [474, 199] width 166 height 13
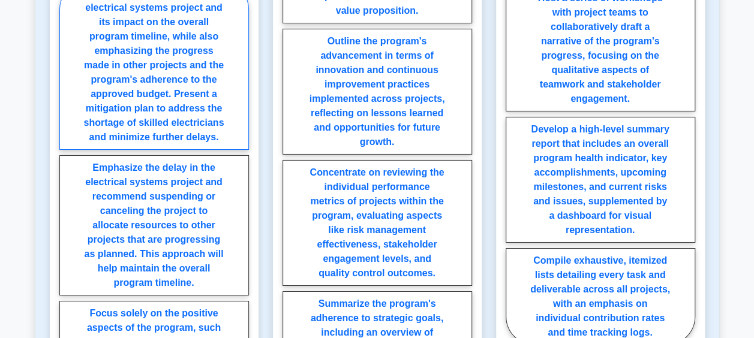
scroll to position [1978, 0]
click at [189, 55] on label "Highlight the delay in the electrical systems project and its impact on the ove…" at bounding box center [153, 64] width 189 height 169
click at [67, 290] on input "Highlight the delay in the electrical systems project and its impact on the ove…" at bounding box center [63, 294] width 8 height 8
radio input "true"
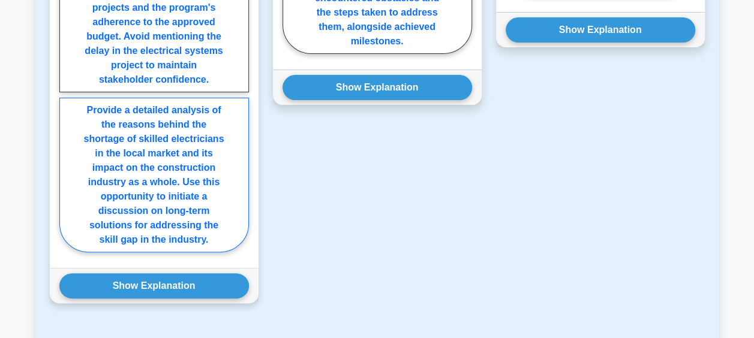
scroll to position [2338, 0]
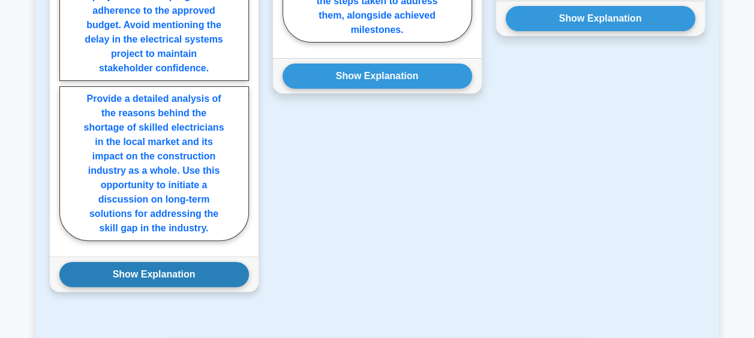
click at [156, 262] on button "Show Explanation" at bounding box center [153, 274] width 189 height 25
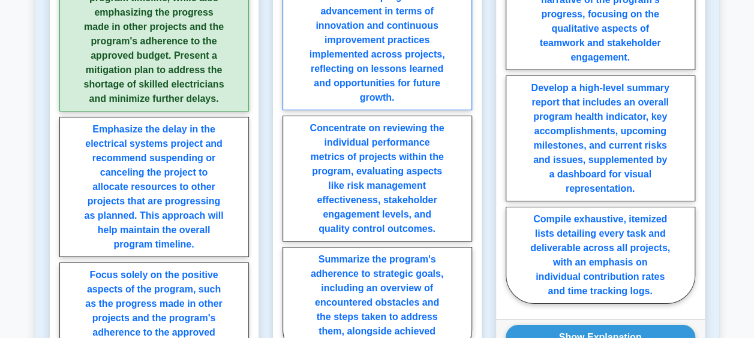
scroll to position [2038, 0]
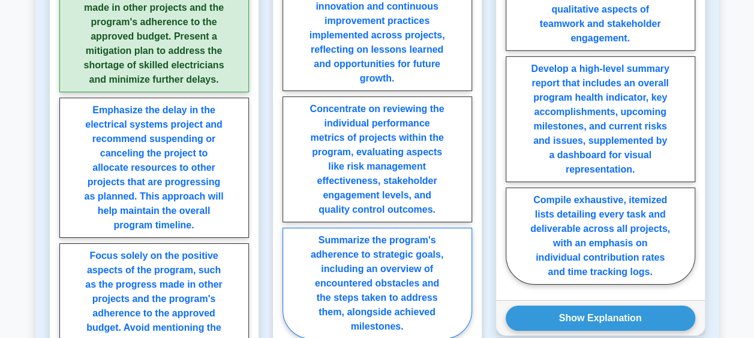
click at [371, 239] on label "Summarize the program's adherence to strategic goals, including an overview of …" at bounding box center [376, 284] width 189 height 112
click at [290, 101] on input "Summarize the program's adherence to strategic goals, including an overview of …" at bounding box center [286, 98] width 8 height 8
radio input "true"
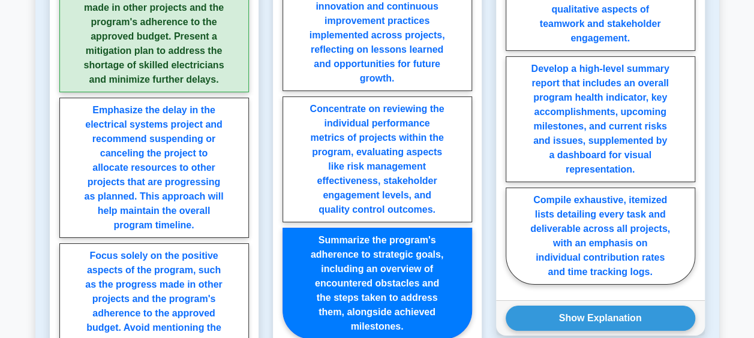
scroll to position [2218, 0]
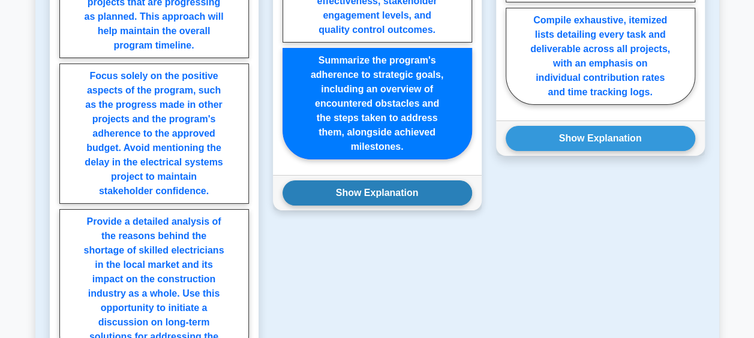
click at [386, 180] on button "Show Explanation" at bounding box center [376, 192] width 189 height 25
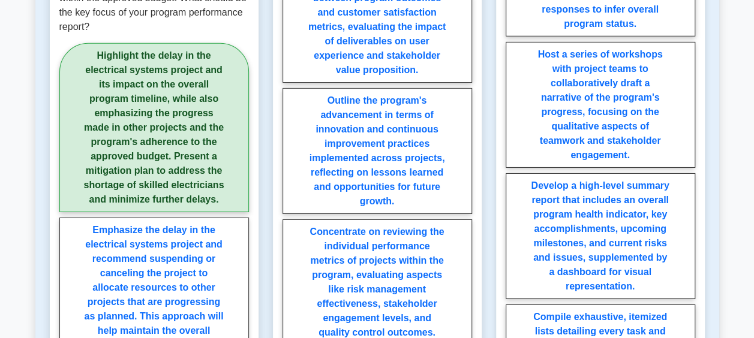
scroll to position [1978, 0]
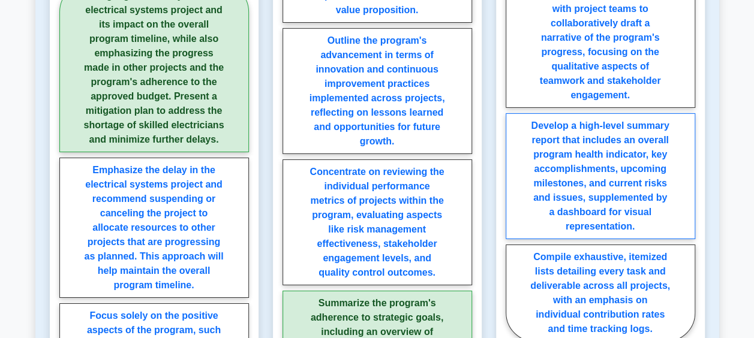
click at [610, 131] on label "Develop a high-level summary report that includes an overall program health ind…" at bounding box center [599, 176] width 189 height 126
click at [513, 111] on input "Develop a high-level summary report that includes an overall program health ind…" at bounding box center [509, 107] width 8 height 8
radio input "true"
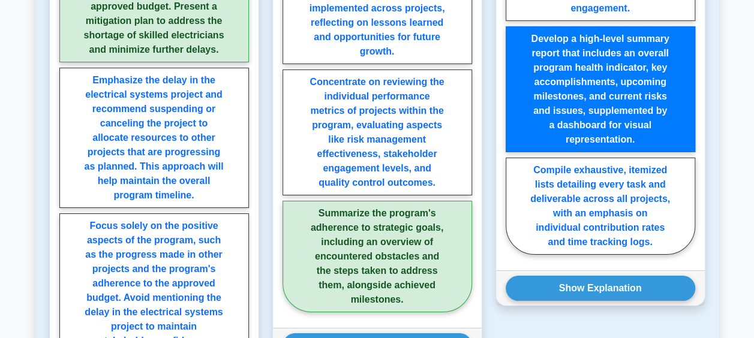
scroll to position [2218, 0]
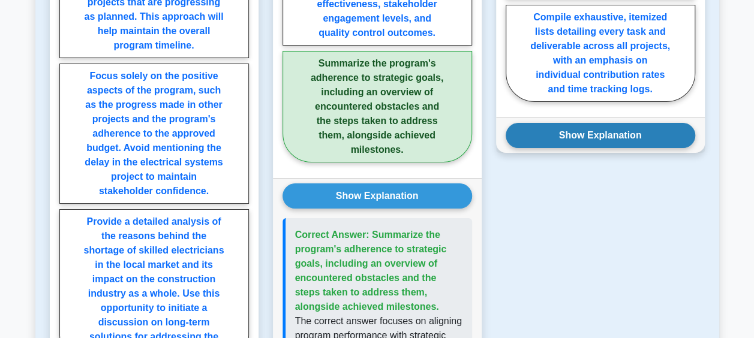
click at [594, 123] on button "Show Explanation" at bounding box center [599, 135] width 189 height 25
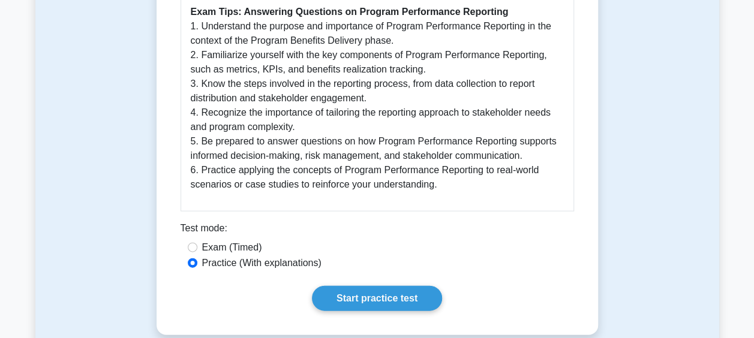
scroll to position [1199, 0]
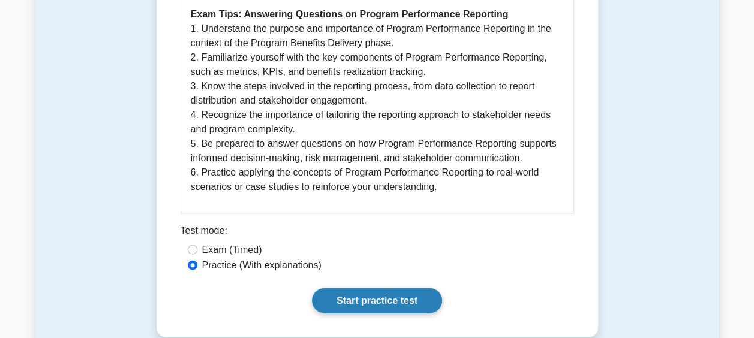
click at [342, 288] on link "Start practice test" at bounding box center [377, 300] width 130 height 25
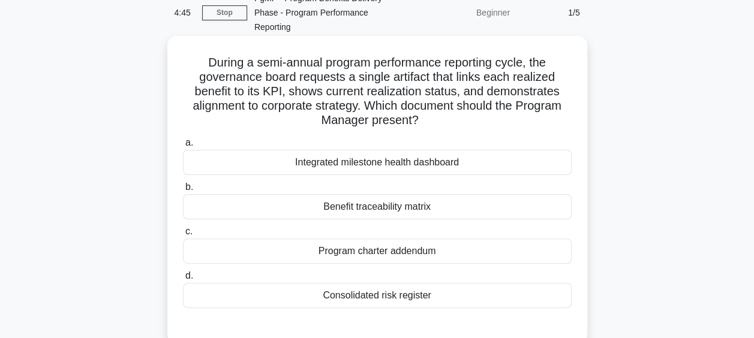
click at [399, 194] on div "Benefit traceability matrix" at bounding box center [377, 206] width 388 height 25
click at [183, 191] on input "b. Benefit traceability matrix" at bounding box center [183, 187] width 0 height 8
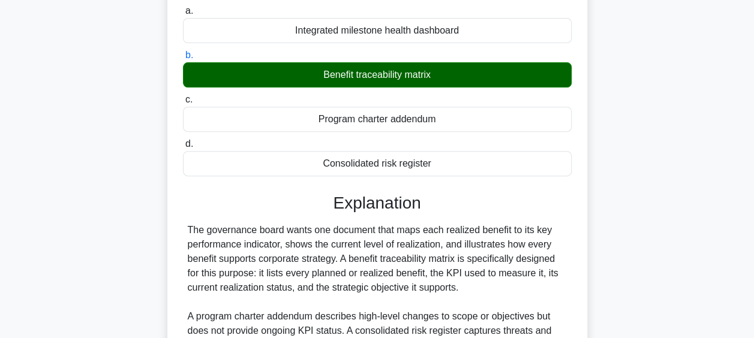
scroll to position [327, 0]
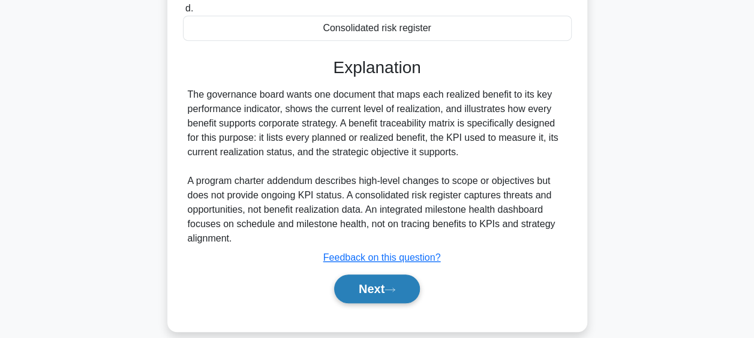
click at [377, 277] on button "Next" at bounding box center [377, 289] width 86 height 29
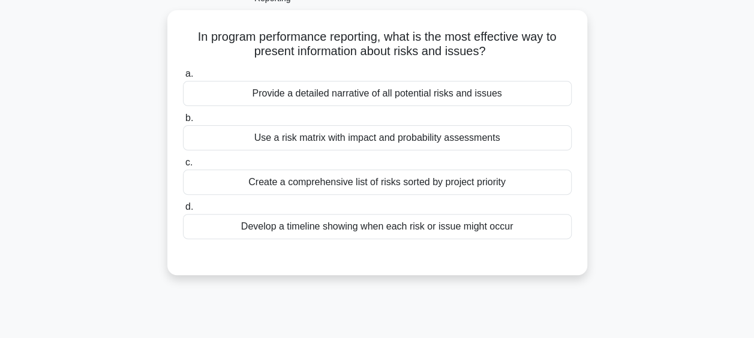
scroll to position [70, 0]
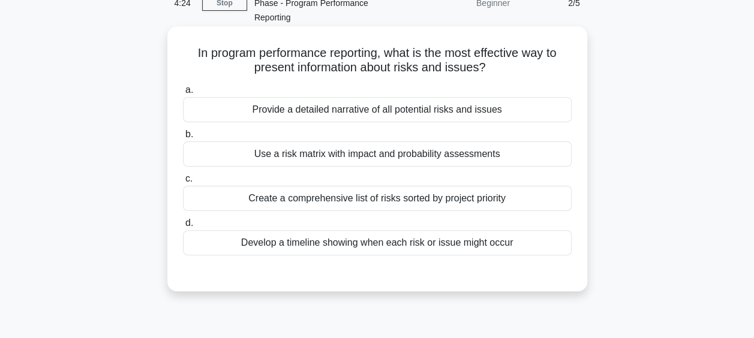
click at [387, 141] on div "Use a risk matrix with impact and probability assessments" at bounding box center [377, 153] width 388 height 25
click at [183, 137] on input "b. Use a risk matrix with impact and probability assessments" at bounding box center [183, 135] width 0 height 8
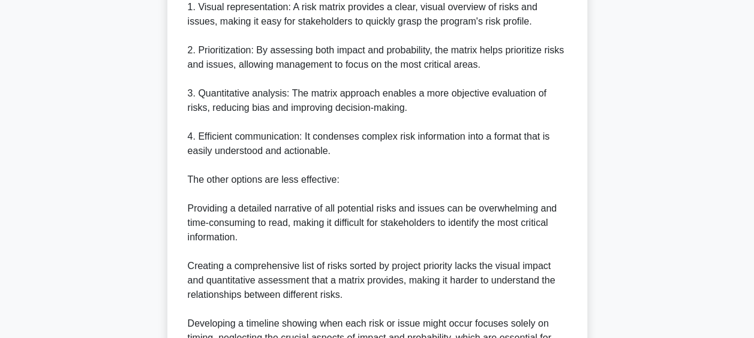
scroll to position [543, 0]
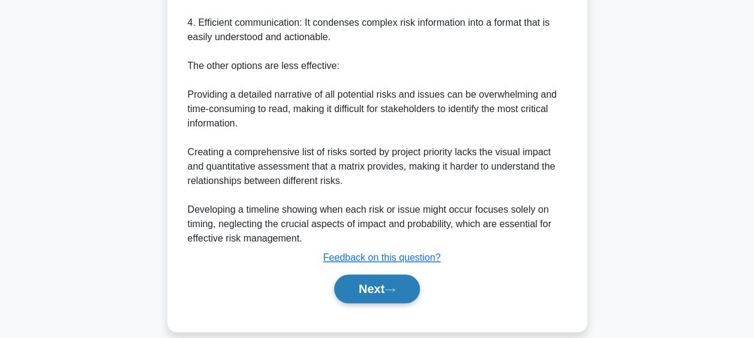
click at [374, 275] on button "Next" at bounding box center [377, 289] width 86 height 29
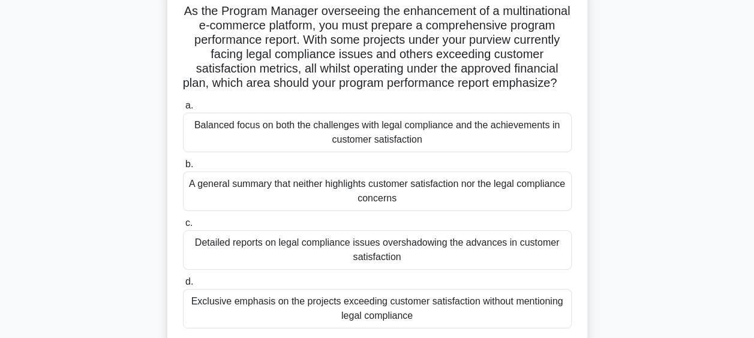
scroll to position [129, 0]
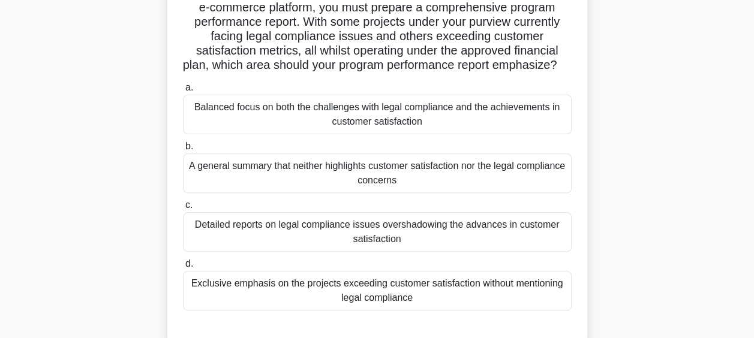
click at [354, 104] on div "Balanced focus on both the challenges with legal compliance and the achievement…" at bounding box center [377, 115] width 388 height 40
click at [183, 92] on input "a. Balanced focus on both the challenges with legal compliance and the achievem…" at bounding box center [183, 88] width 0 height 8
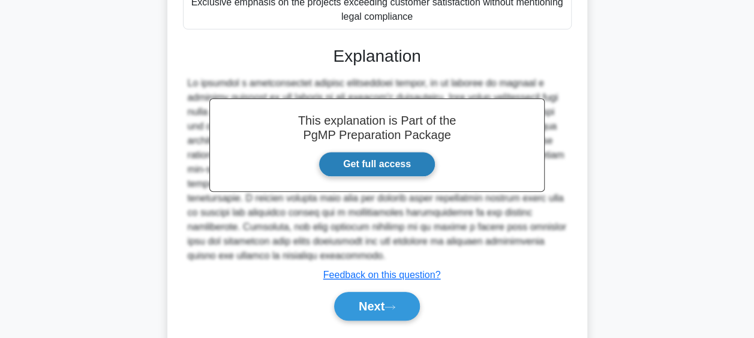
scroll to position [442, 0]
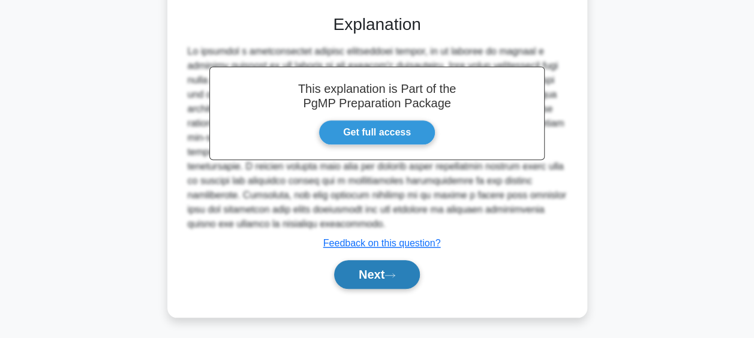
click at [387, 271] on button "Next" at bounding box center [377, 274] width 86 height 29
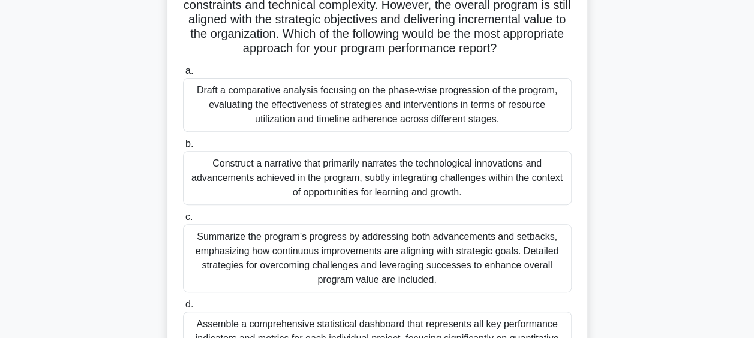
scroll to position [180, 0]
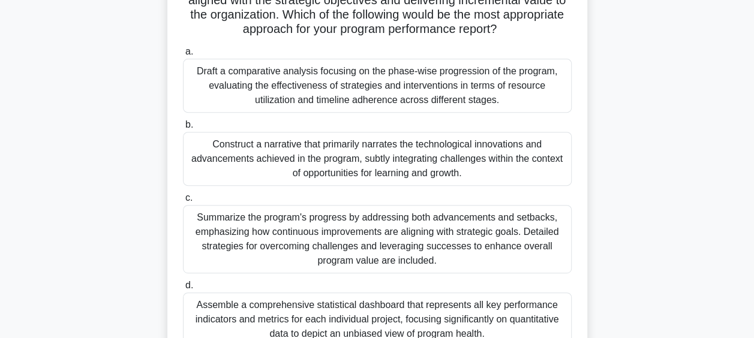
click at [420, 210] on div "Summarize the program's progress by addressing both advancements and setbacks, …" at bounding box center [377, 239] width 388 height 68
click at [183, 202] on input "c. Summarize the program's progress by addressing both advancements and setback…" at bounding box center [183, 198] width 0 height 8
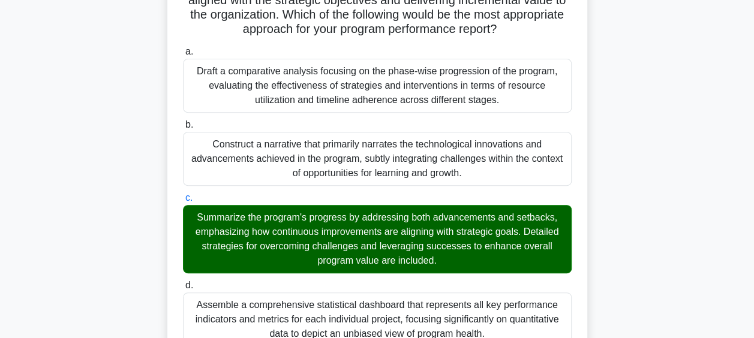
scroll to position [471, 0]
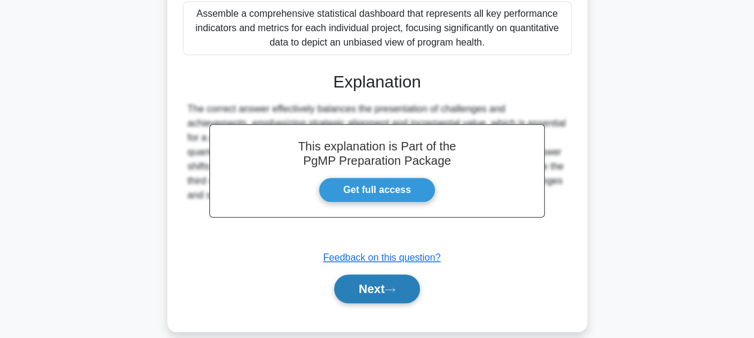
click at [384, 275] on button "Next" at bounding box center [377, 289] width 86 height 29
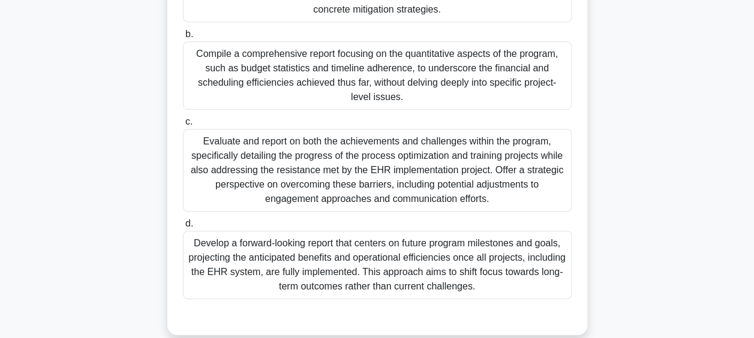
scroll to position [347, 0]
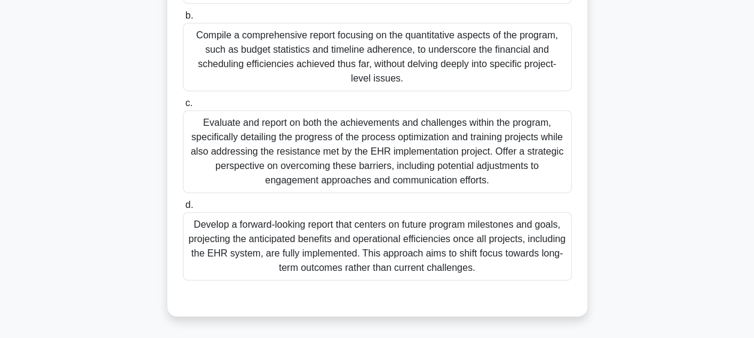
click at [384, 158] on div "Evaluate and report on both the achievements and challenges within the program,…" at bounding box center [377, 151] width 388 height 83
click at [183, 107] on input "c. Evaluate and report on both the achievements and challenges within the progr…" at bounding box center [183, 104] width 0 height 8
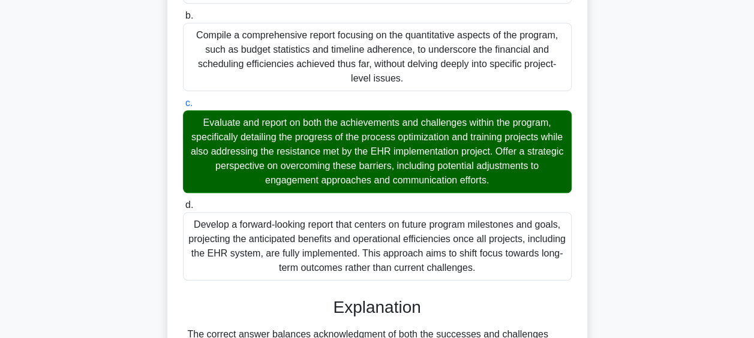
scroll to position [526, 0]
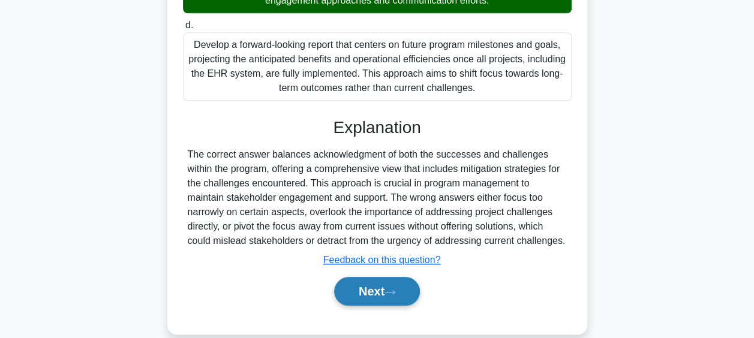
click at [388, 284] on button "Next" at bounding box center [377, 291] width 86 height 29
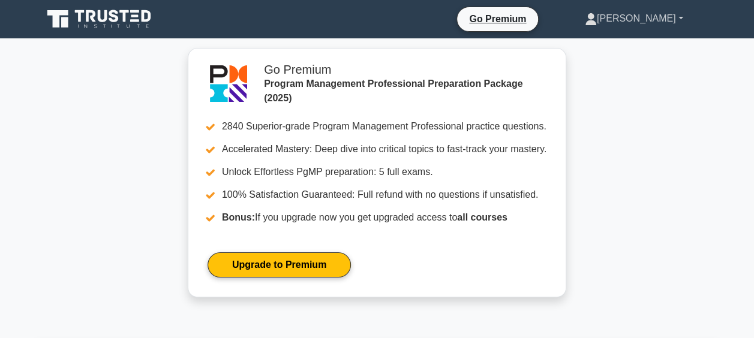
click at [651, 17] on link "[PERSON_NAME]" at bounding box center [634, 19] width 156 height 24
click at [627, 43] on link "Profile" at bounding box center [603, 46] width 95 height 19
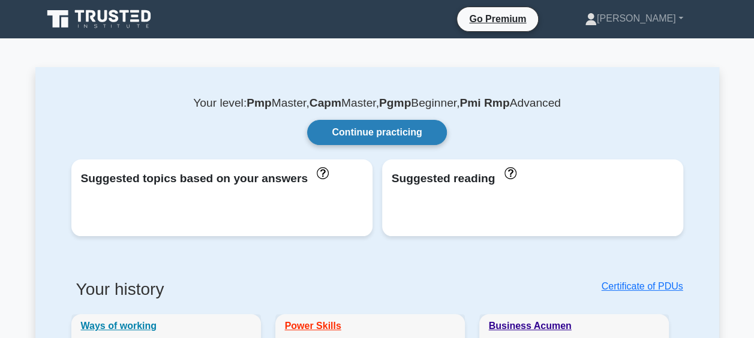
click at [355, 126] on link "Continue practicing" at bounding box center [376, 132] width 139 height 25
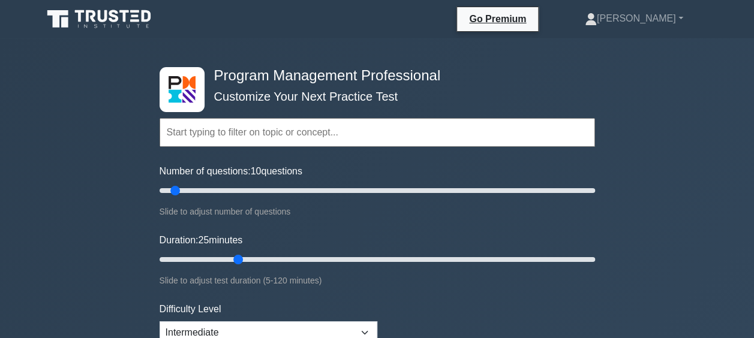
drag, startPoint x: 180, startPoint y: 254, endPoint x: 245, endPoint y: 264, distance: 66.0
type input "25"
click at [245, 264] on input "Duration: 25 minutes" at bounding box center [376, 259] width 435 height 14
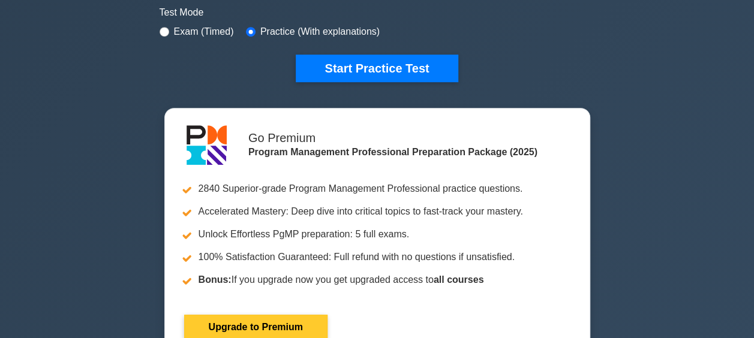
scroll to position [240, 0]
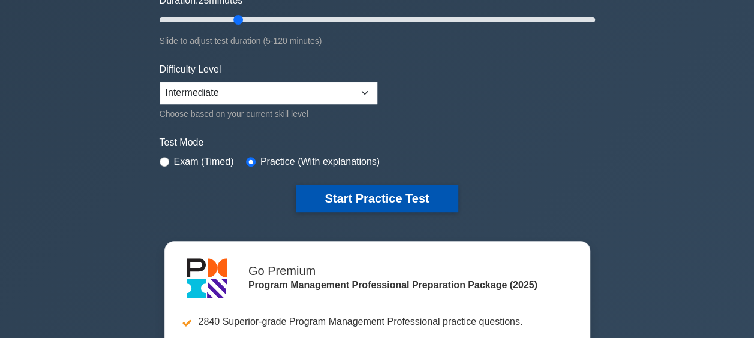
click at [365, 206] on button "Start Practice Test" at bounding box center [377, 199] width 162 height 28
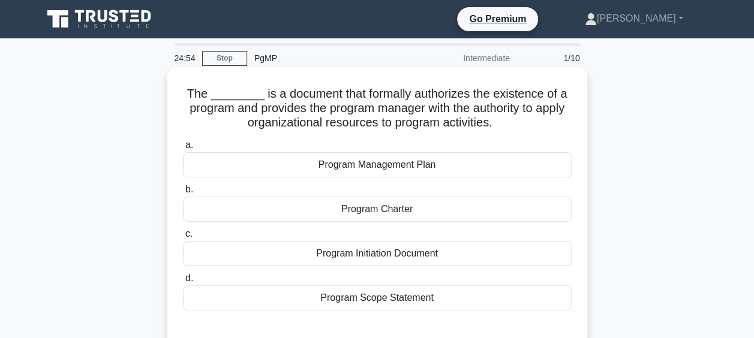
click at [403, 210] on div "Program Charter" at bounding box center [377, 209] width 388 height 25
click at [183, 194] on input "b. Program Charter" at bounding box center [183, 190] width 0 height 8
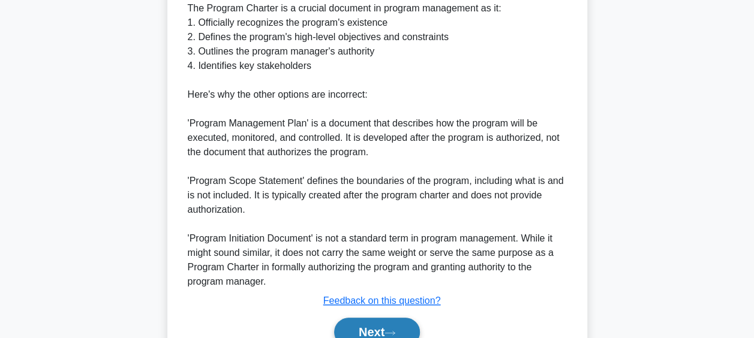
scroll to position [500, 0]
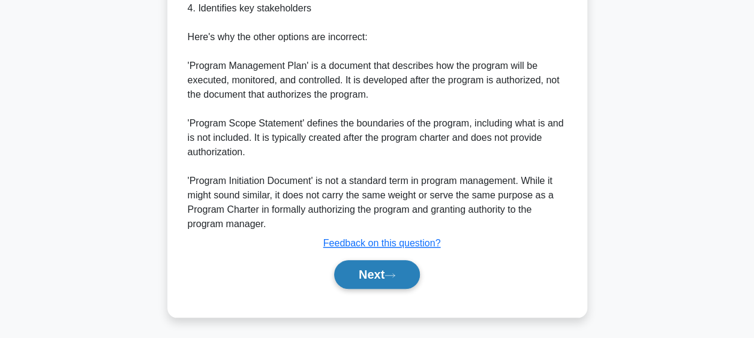
click at [390, 264] on button "Next" at bounding box center [377, 274] width 86 height 29
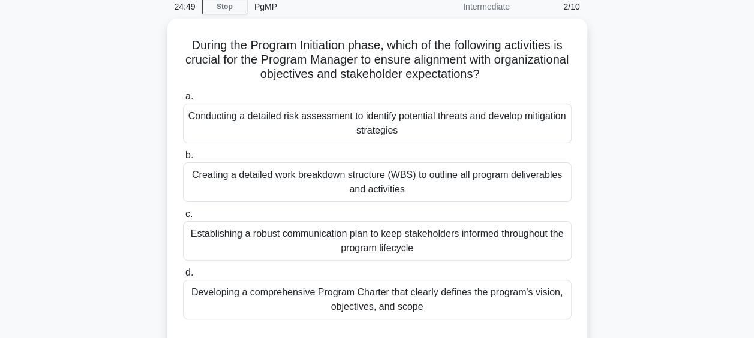
scroll to position [70, 0]
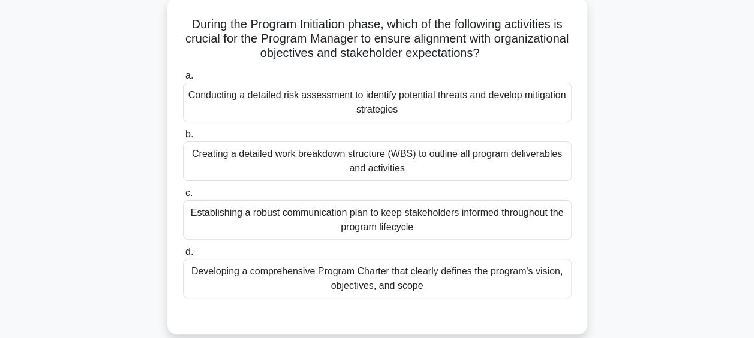
click at [430, 276] on div "Developing a comprehensive Program Charter that clearly defines the program's v…" at bounding box center [377, 279] width 388 height 40
click at [183, 256] on input "d. Developing a comprehensive Program Charter that clearly defines the program'…" at bounding box center [183, 252] width 0 height 8
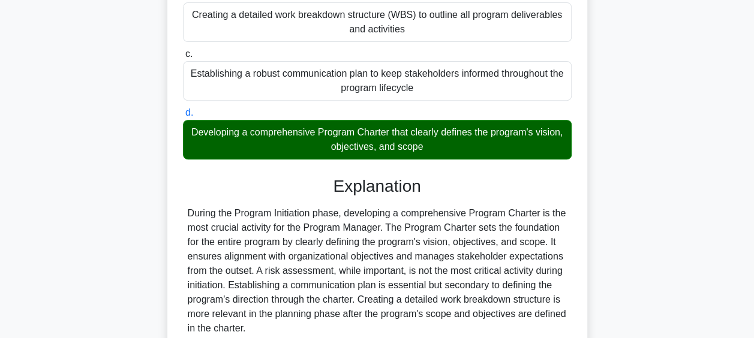
scroll to position [313, 0]
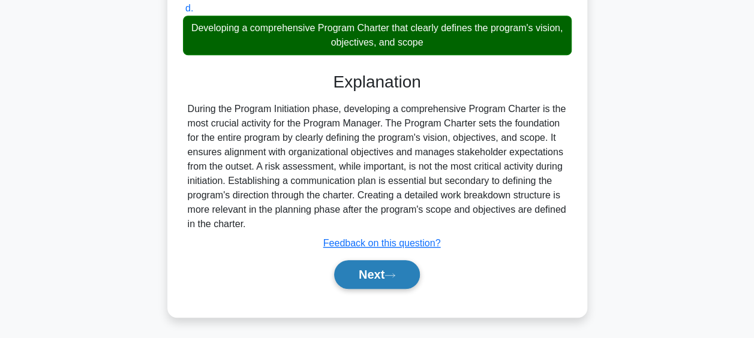
click at [393, 272] on icon at bounding box center [389, 275] width 11 height 7
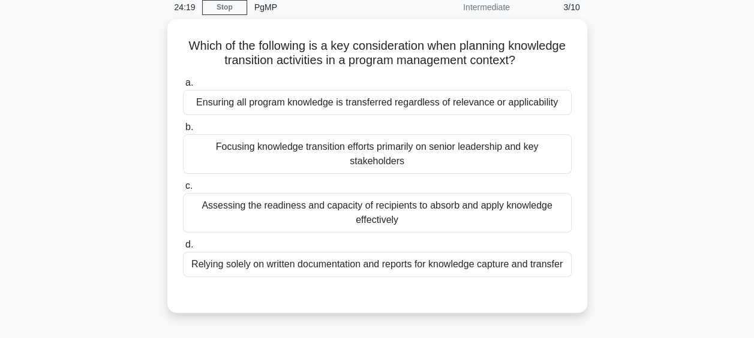
scroll to position [70, 0]
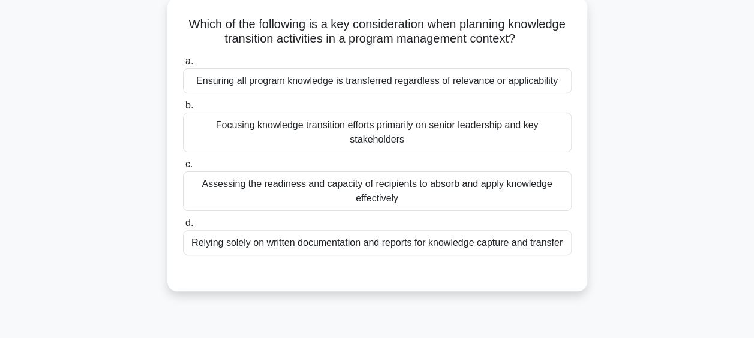
click at [378, 192] on div "Assessing the readiness and capacity of recipients to absorb and apply knowledg…" at bounding box center [377, 191] width 388 height 40
click at [183, 168] on input "c. Assessing the readiness and capacity of recipients to absorb and apply knowl…" at bounding box center [183, 165] width 0 height 8
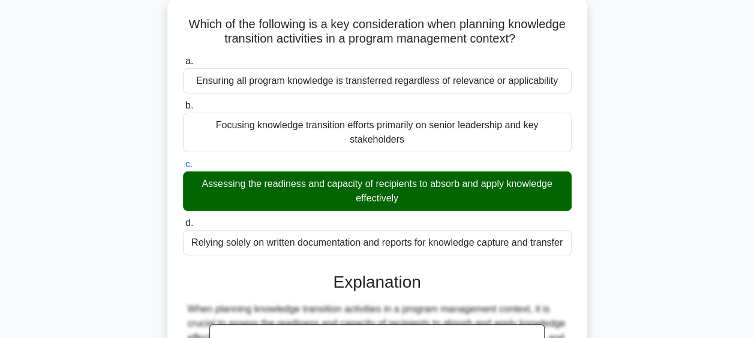
scroll to position [309, 0]
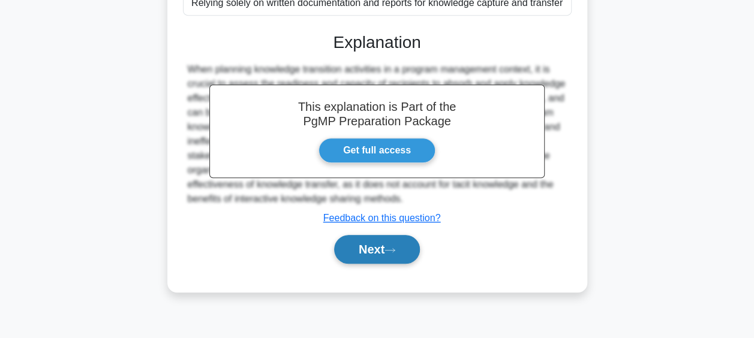
click at [387, 253] on button "Next" at bounding box center [377, 249] width 86 height 29
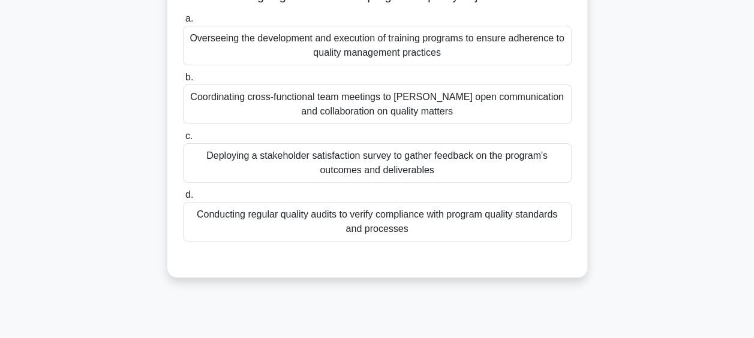
scroll to position [70, 0]
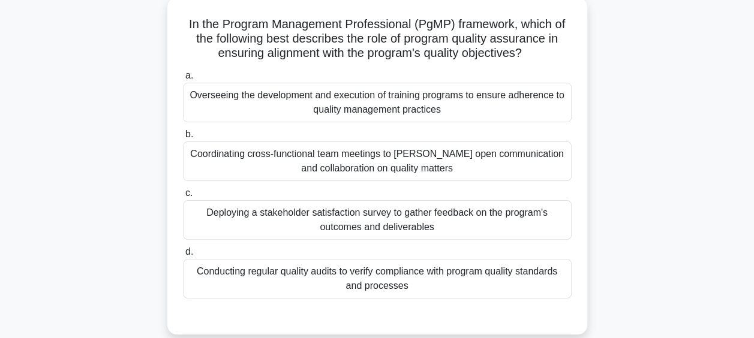
click at [357, 282] on div "Conducting regular quality audits to verify compliance with program quality sta…" at bounding box center [377, 279] width 388 height 40
click at [183, 256] on input "d. Conducting regular quality audits to verify compliance with program quality …" at bounding box center [183, 252] width 0 height 8
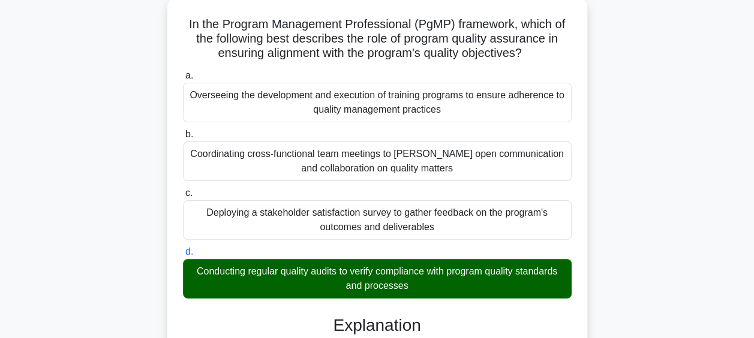
scroll to position [327, 0]
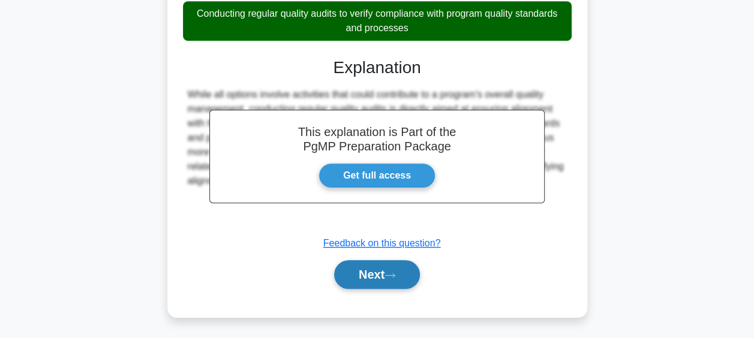
click at [381, 269] on button "Next" at bounding box center [377, 274] width 86 height 29
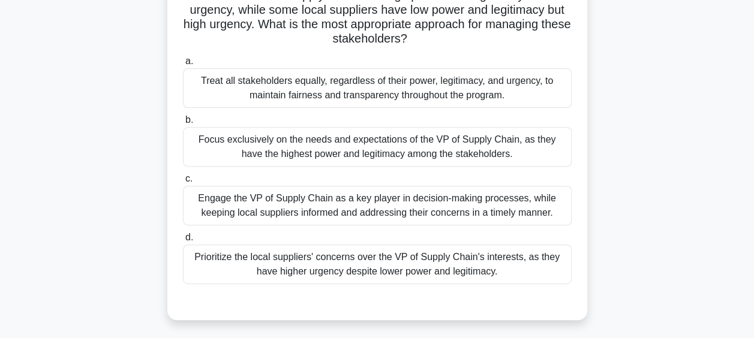
scroll to position [189, 0]
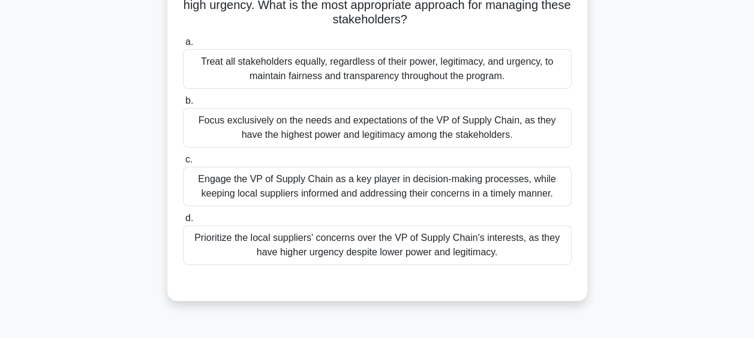
click at [439, 191] on div "Engage the VP of Supply Chain as a key player in decision-making processes, whi…" at bounding box center [377, 187] width 388 height 40
click at [183, 164] on input "c. Engage the VP of Supply Chain as a key player in decision-making processes, …" at bounding box center [183, 160] width 0 height 8
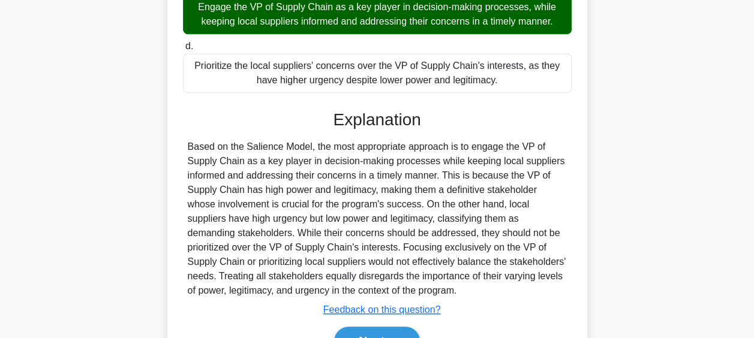
scroll to position [428, 0]
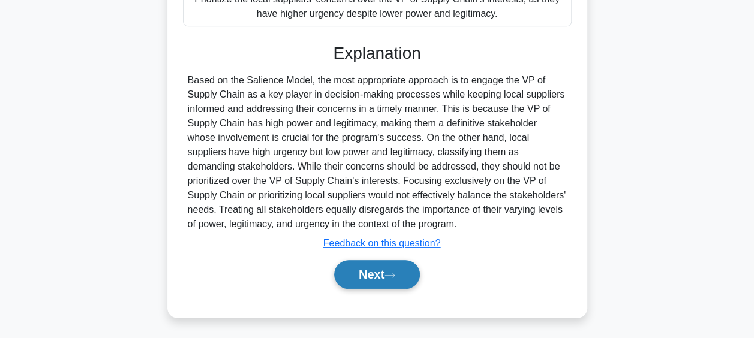
click at [384, 267] on button "Next" at bounding box center [377, 274] width 86 height 29
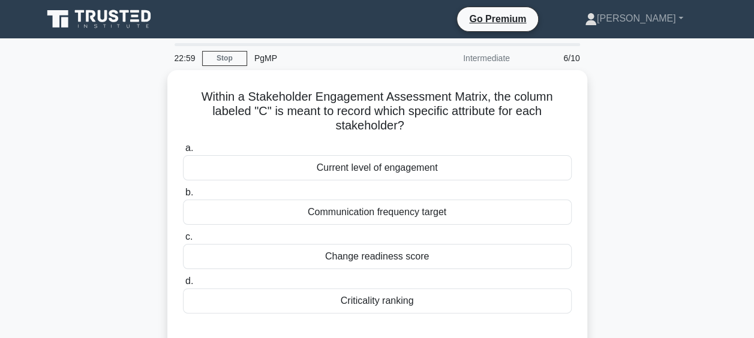
scroll to position [60, 0]
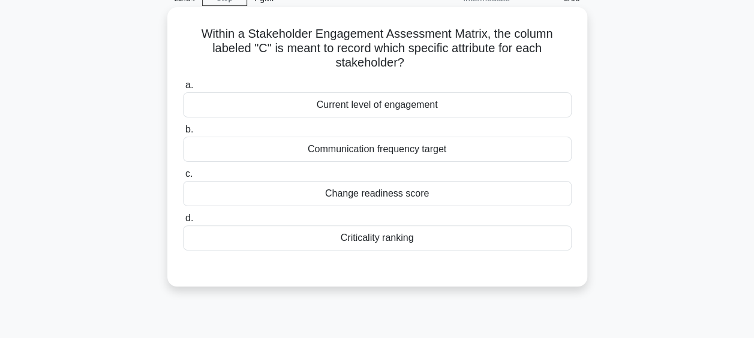
click at [392, 107] on div "Current level of engagement" at bounding box center [377, 104] width 388 height 25
click at [183, 89] on input "a. Current level of engagement" at bounding box center [183, 86] width 0 height 8
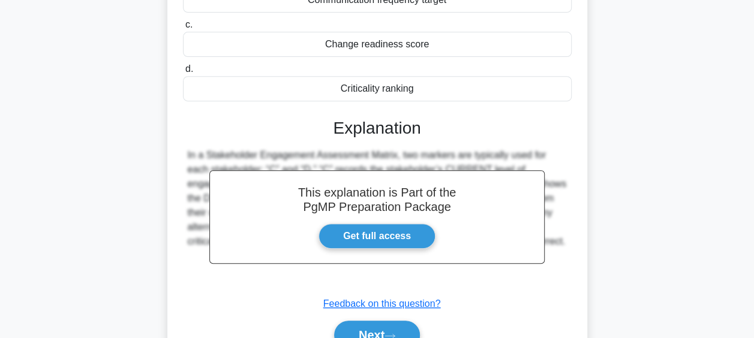
scroll to position [300, 0]
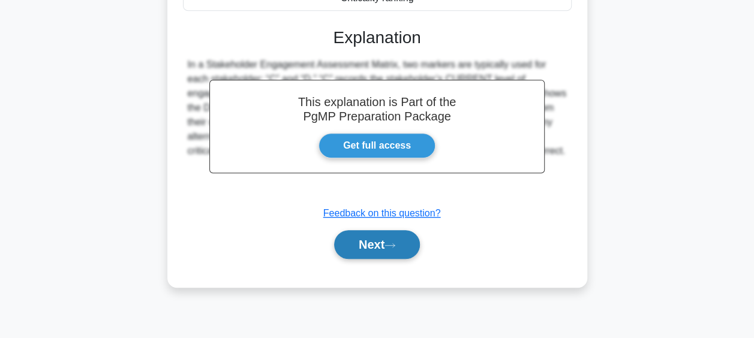
click at [383, 242] on button "Next" at bounding box center [377, 244] width 86 height 29
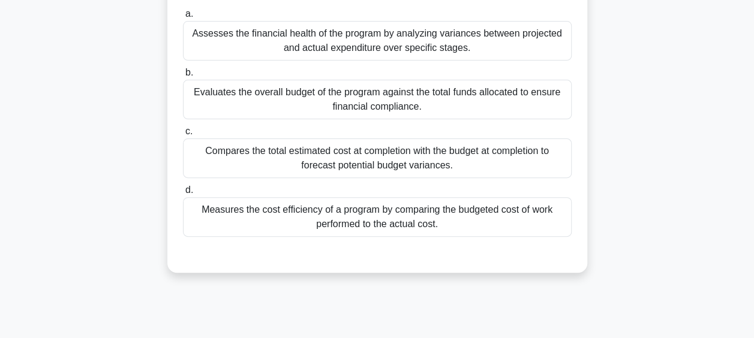
scroll to position [60, 0]
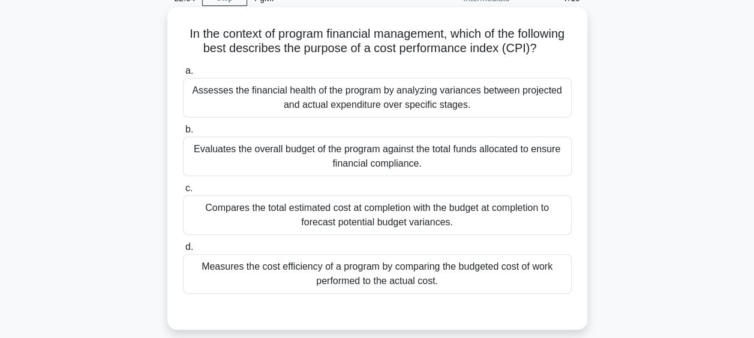
click at [461, 293] on div "Measures the cost efficiency of a program by comparing the budgeted cost of wor…" at bounding box center [377, 274] width 388 height 40
click at [183, 251] on input "d. Measures the cost efficiency of a program by comparing the budgeted cost of …" at bounding box center [183, 247] width 0 height 8
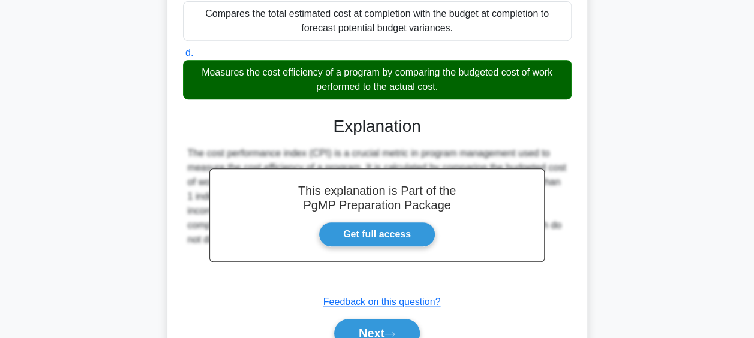
scroll to position [327, 0]
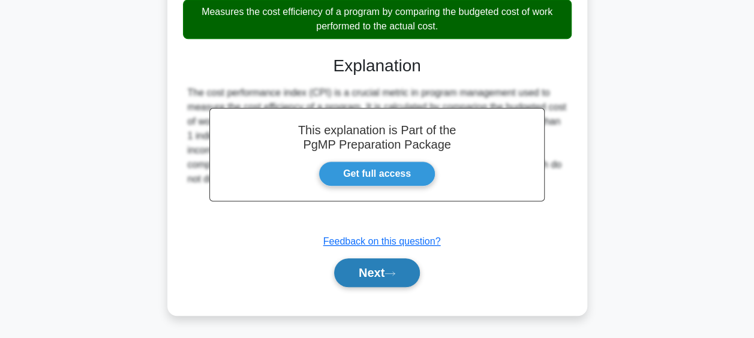
click at [409, 266] on button "Next" at bounding box center [377, 272] width 86 height 29
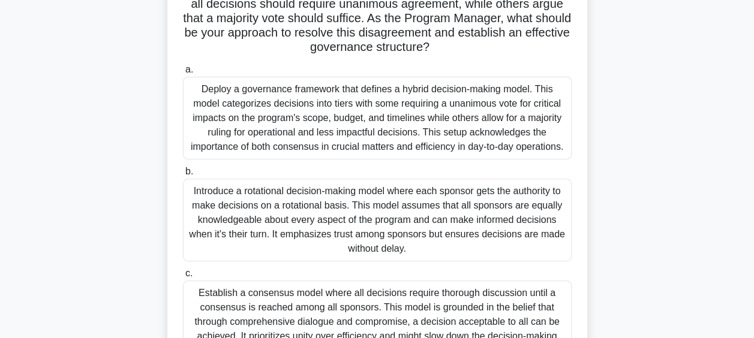
scroll to position [207, 0]
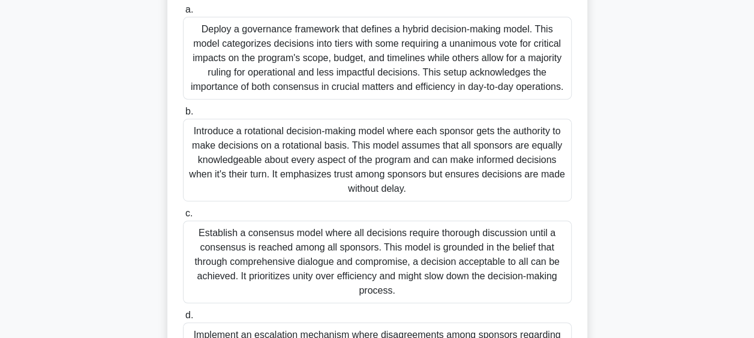
click at [356, 278] on div "Establish a consensus model where all decisions require thorough discussion unt…" at bounding box center [377, 262] width 388 height 83
click at [183, 218] on input "c. Establish a consensus model where all decisions require thorough discussion …" at bounding box center [183, 214] width 0 height 8
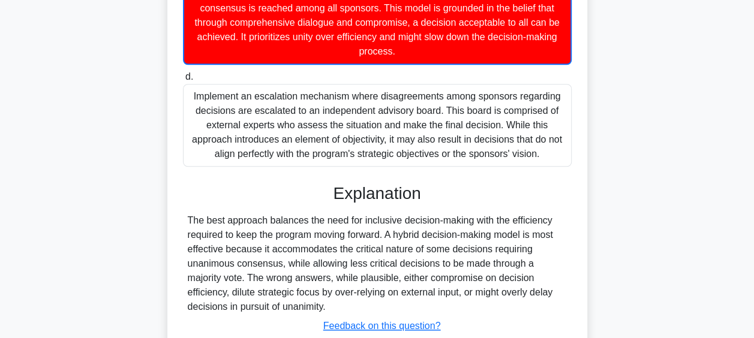
scroll to position [545, 0]
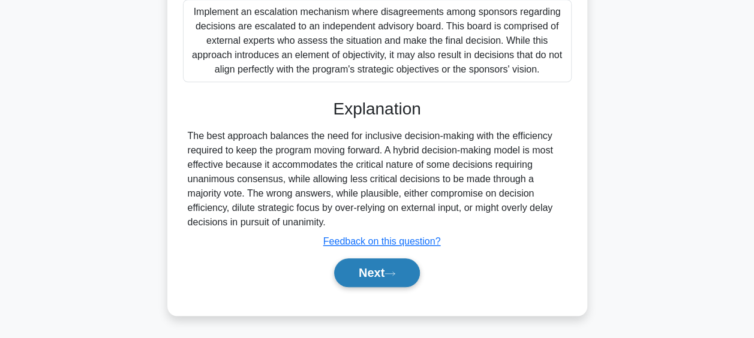
click at [393, 278] on button "Next" at bounding box center [377, 272] width 86 height 29
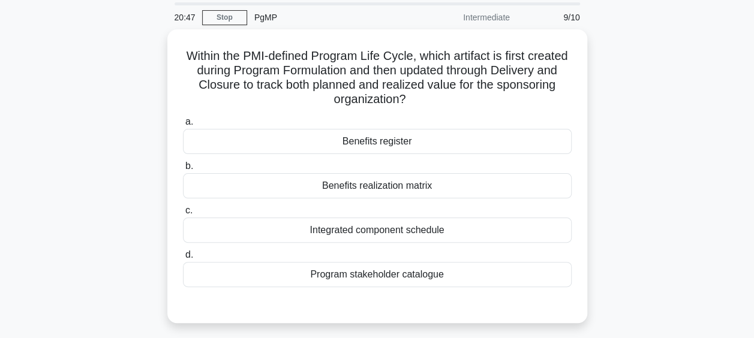
scroll to position [60, 0]
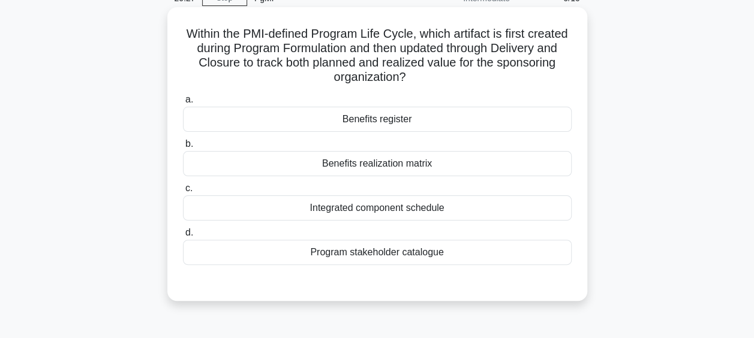
click at [430, 121] on div "Benefits register" at bounding box center [377, 119] width 388 height 25
click at [183, 104] on input "a. Benefits register" at bounding box center [183, 100] width 0 height 8
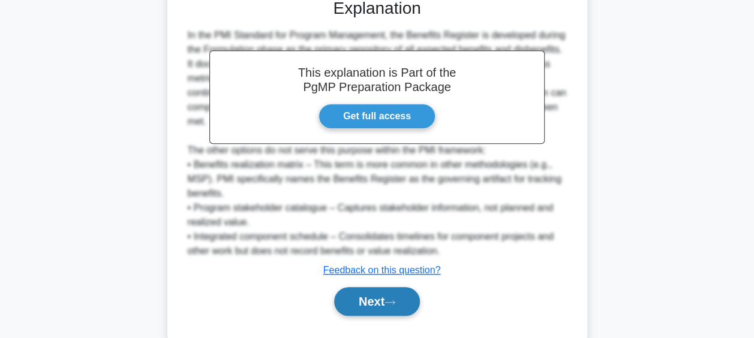
scroll to position [371, 0]
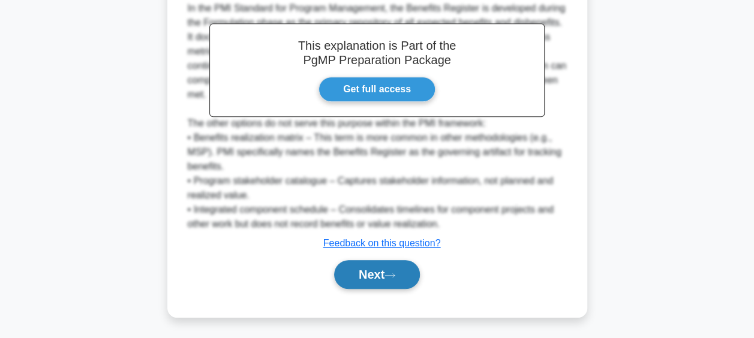
click at [375, 267] on button "Next" at bounding box center [377, 274] width 86 height 29
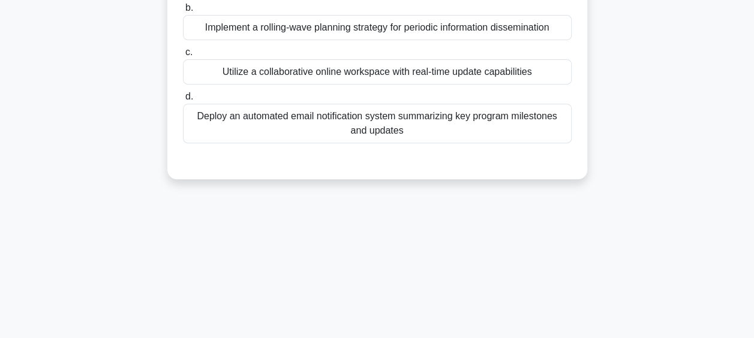
scroll to position [70, 0]
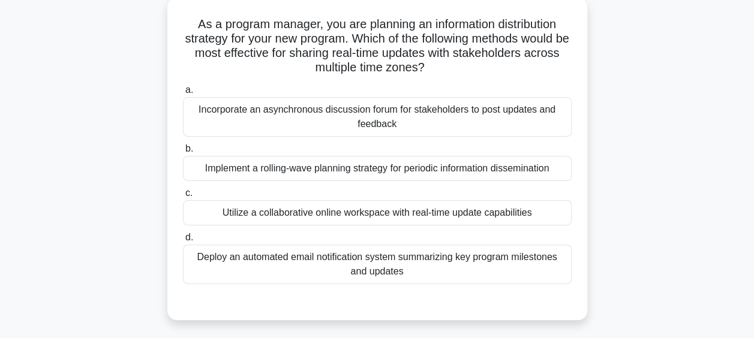
click at [357, 213] on div "Utilize a collaborative online workspace with real-time update capabilities" at bounding box center [377, 212] width 388 height 25
click at [183, 197] on input "c. Utilize a collaborative online workspace with real-time update capabilities" at bounding box center [183, 193] width 0 height 8
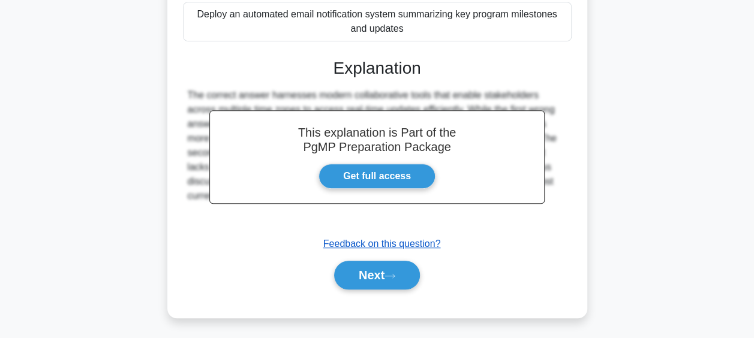
scroll to position [313, 0]
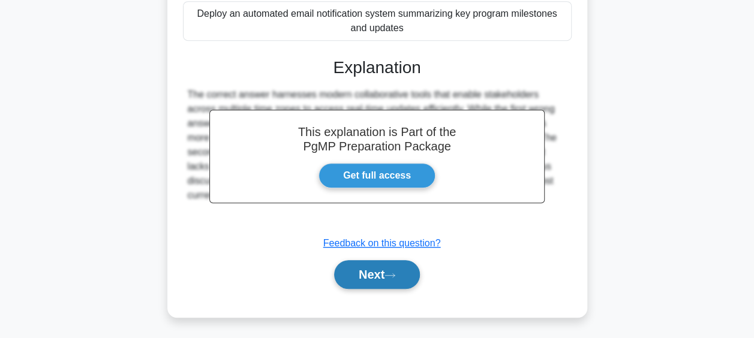
click at [410, 270] on button "Next" at bounding box center [377, 274] width 86 height 29
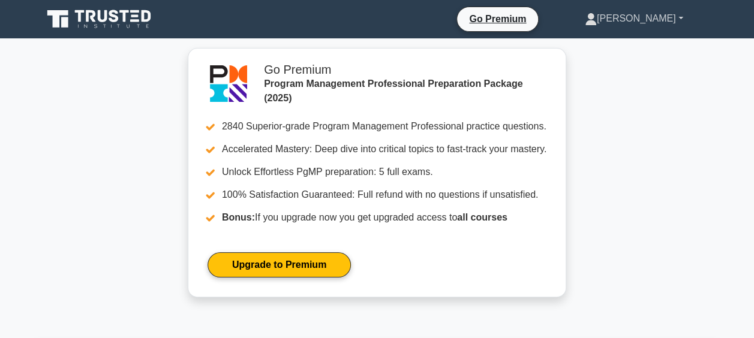
click at [654, 11] on link "[PERSON_NAME]" at bounding box center [634, 19] width 156 height 24
click at [627, 38] on link "Profile" at bounding box center [603, 46] width 95 height 19
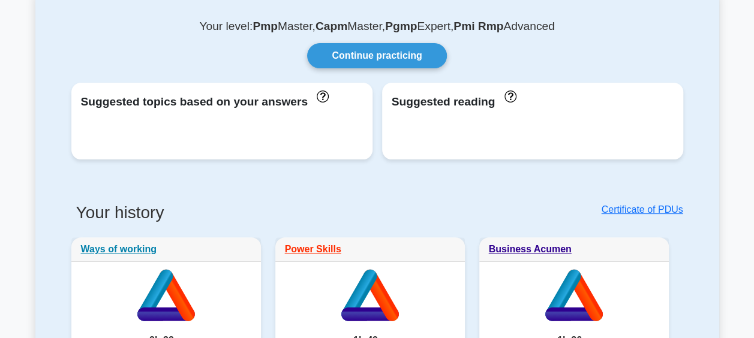
scroll to position [120, 0]
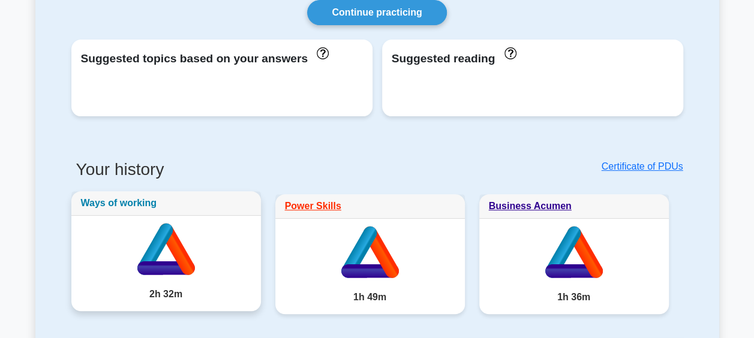
click at [119, 204] on link "Ways of working" at bounding box center [119, 203] width 76 height 10
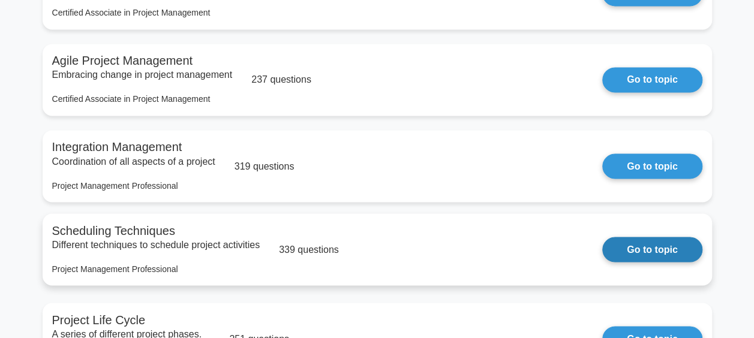
scroll to position [1019, 0]
